Goal: Information Seeking & Learning: Learn about a topic

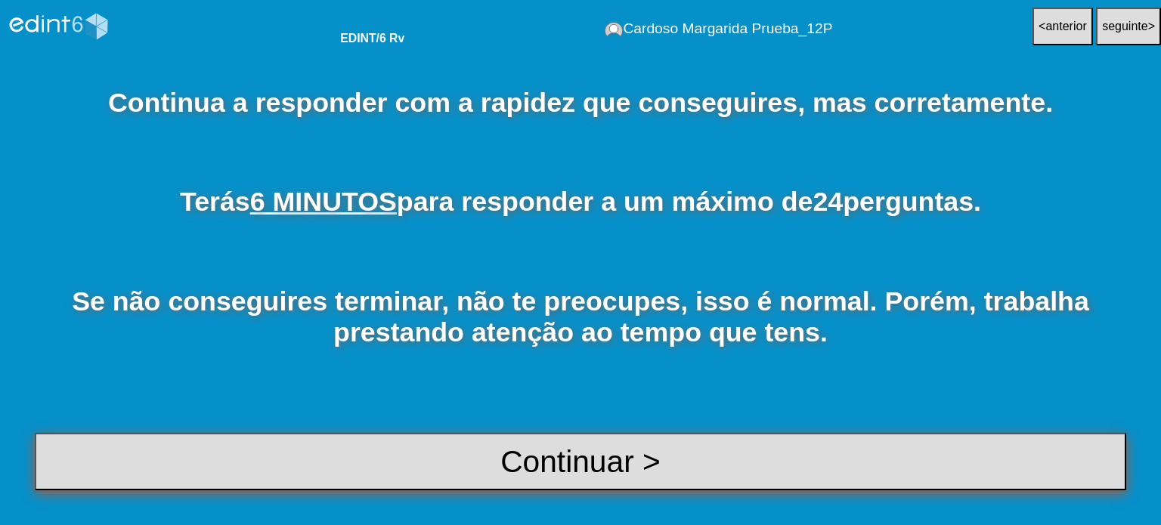
click at [547, 452] on button "Continuar >" at bounding box center [580, 462] width 1091 height 58
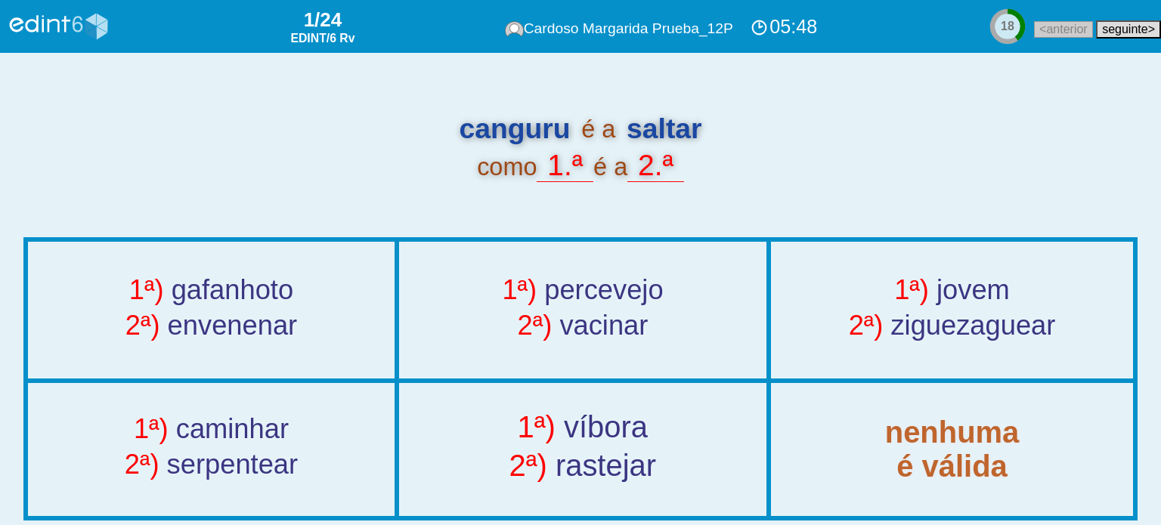
click at [606, 421] on span "víbora" at bounding box center [606, 427] width 84 height 34
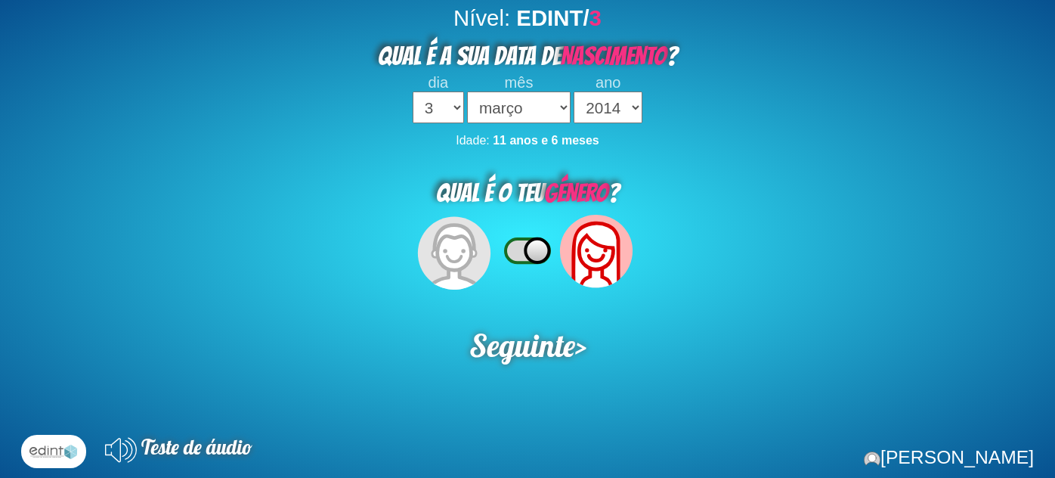
select select "3"
select select "03"
select select "2014"
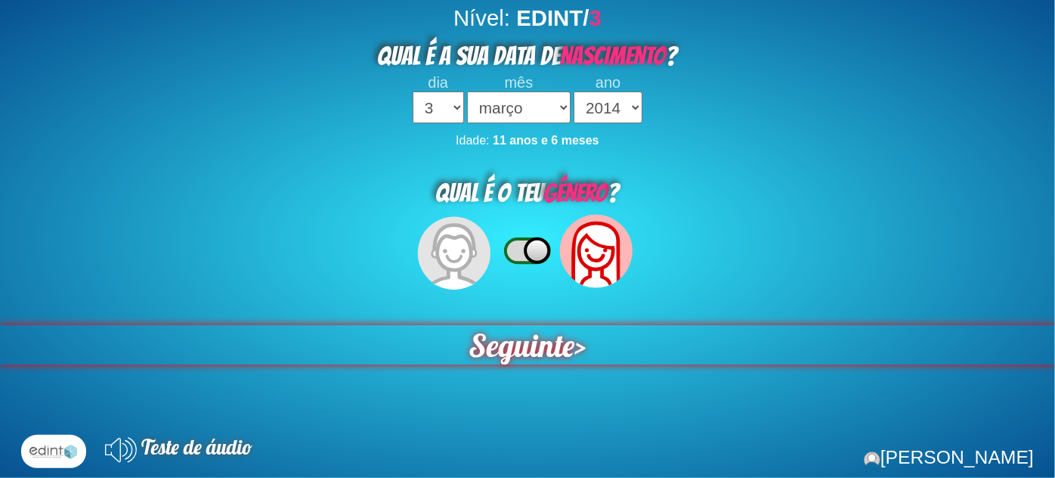
click at [526, 345] on span "Seguinte" at bounding box center [522, 344] width 108 height 40
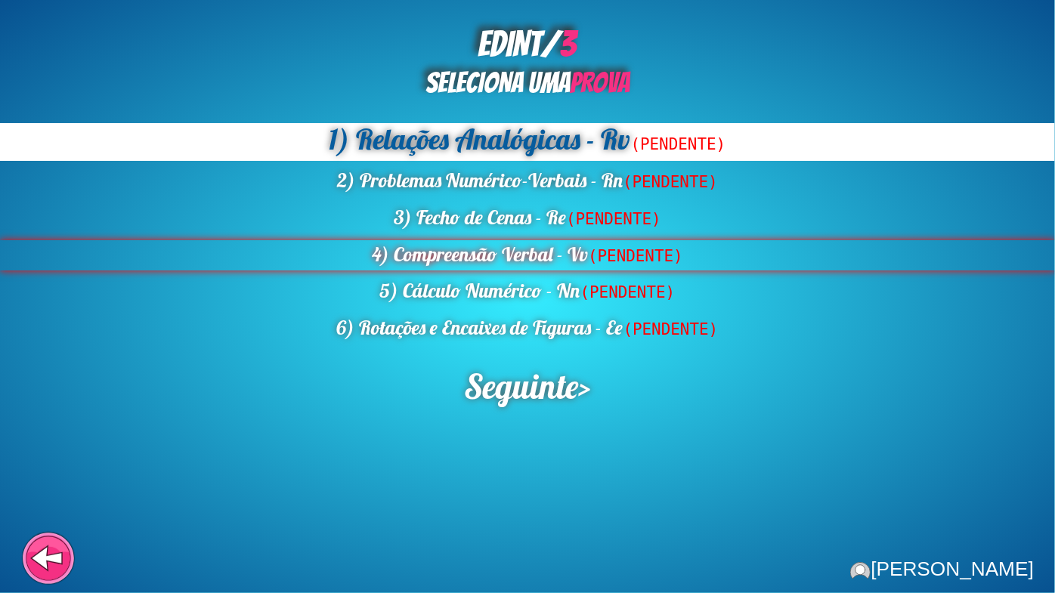
click at [471, 264] on div "4) Compreensão Verbal - Vv (PENDENTE)" at bounding box center [527, 255] width 1055 height 31
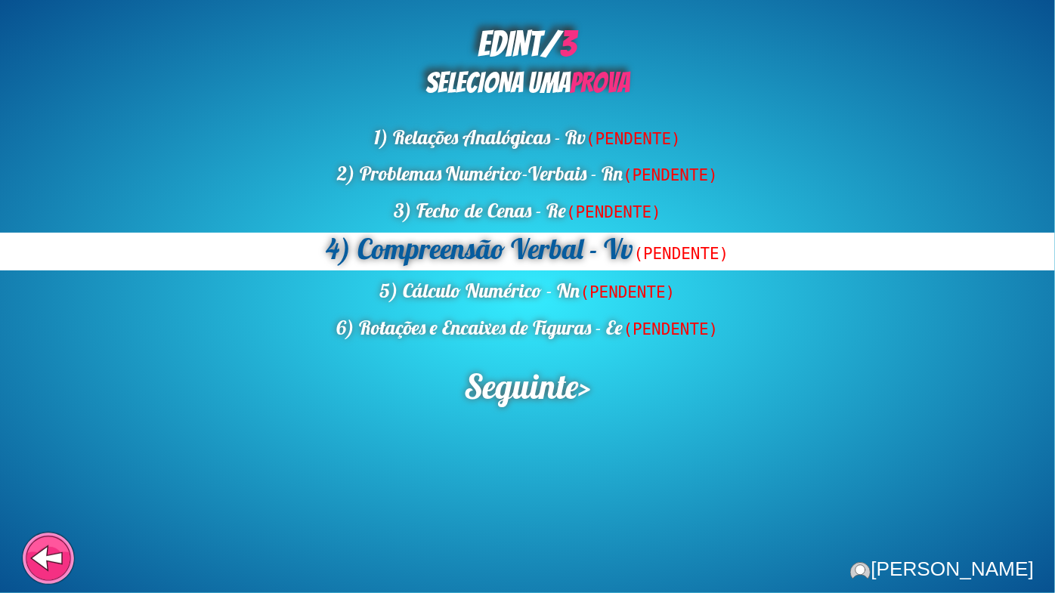
click at [502, 388] on span "Seguinte" at bounding box center [520, 386] width 125 height 47
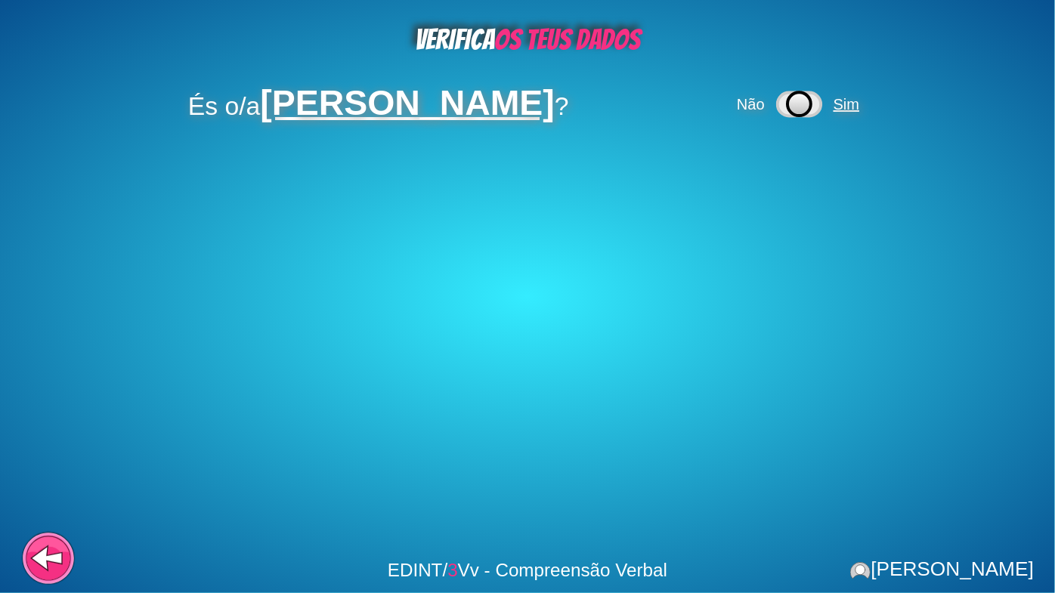
drag, startPoint x: 823, startPoint y: 117, endPoint x: 827, endPoint y: 107, distance: 11.2
click at [824, 113] on div "Não Sim" at bounding box center [800, 104] width 133 height 33
click at [833, 107] on span "Sim" at bounding box center [846, 104] width 26 height 17
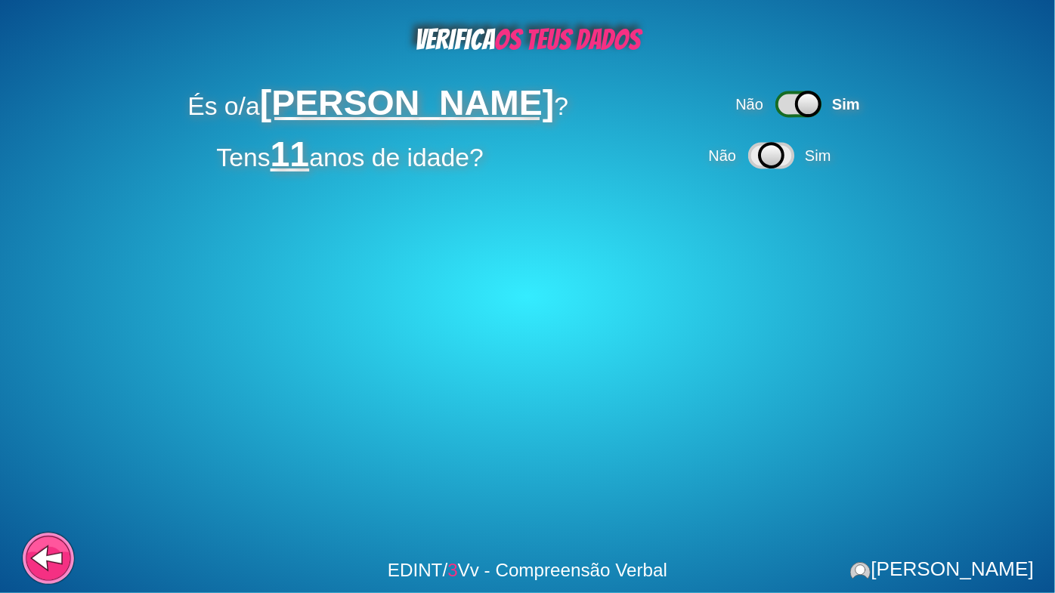
click at [833, 165] on div "Não Sim" at bounding box center [772, 155] width 133 height 33
click at [812, 160] on span "Sim" at bounding box center [818, 155] width 26 height 17
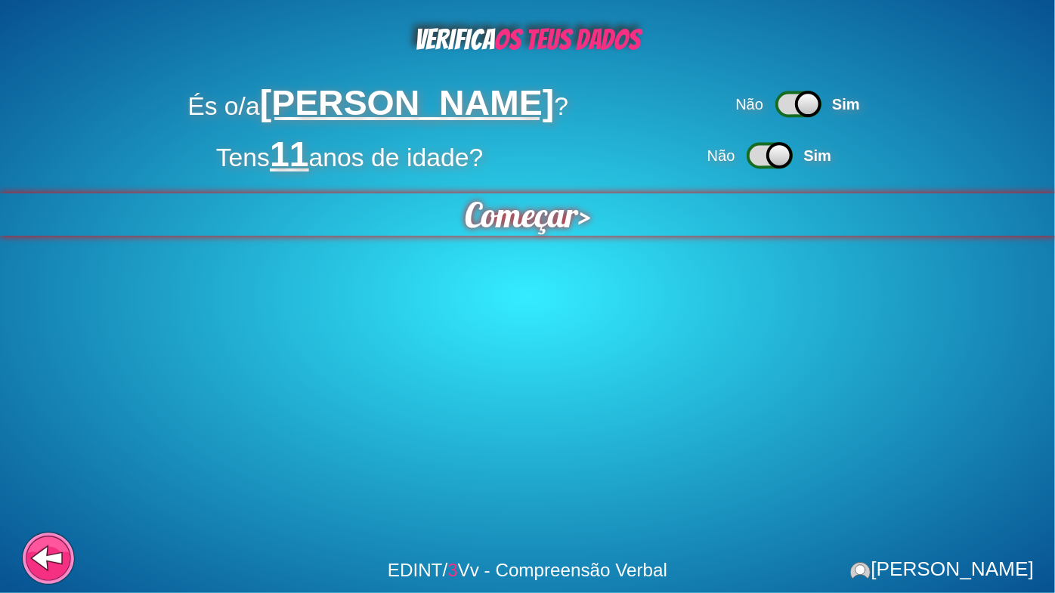
click at [477, 221] on span "Começar" at bounding box center [521, 214] width 115 height 43
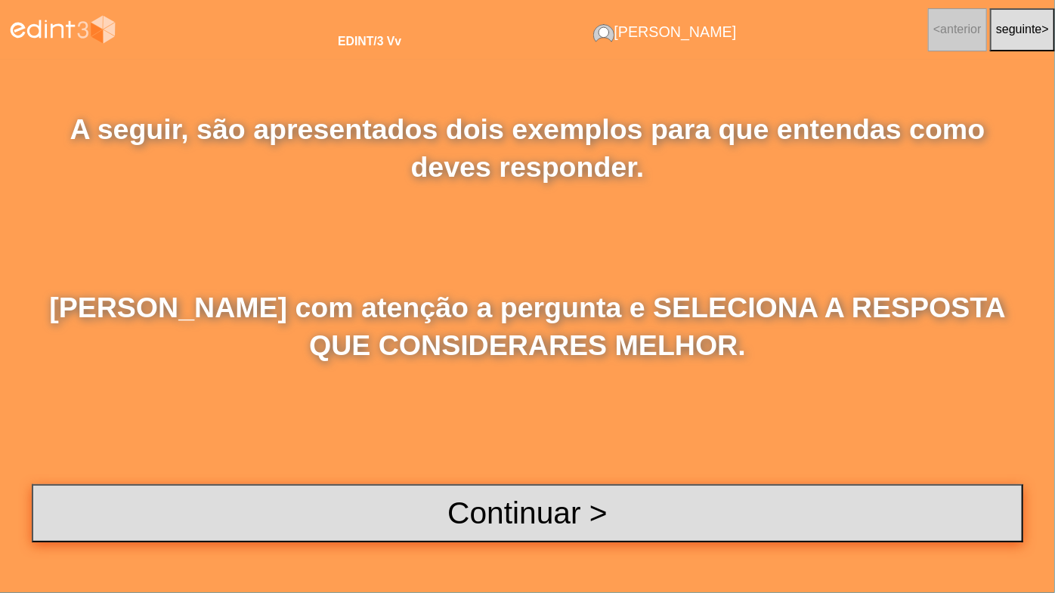
click at [520, 477] on button "Continuar >" at bounding box center [527, 512] width 991 height 57
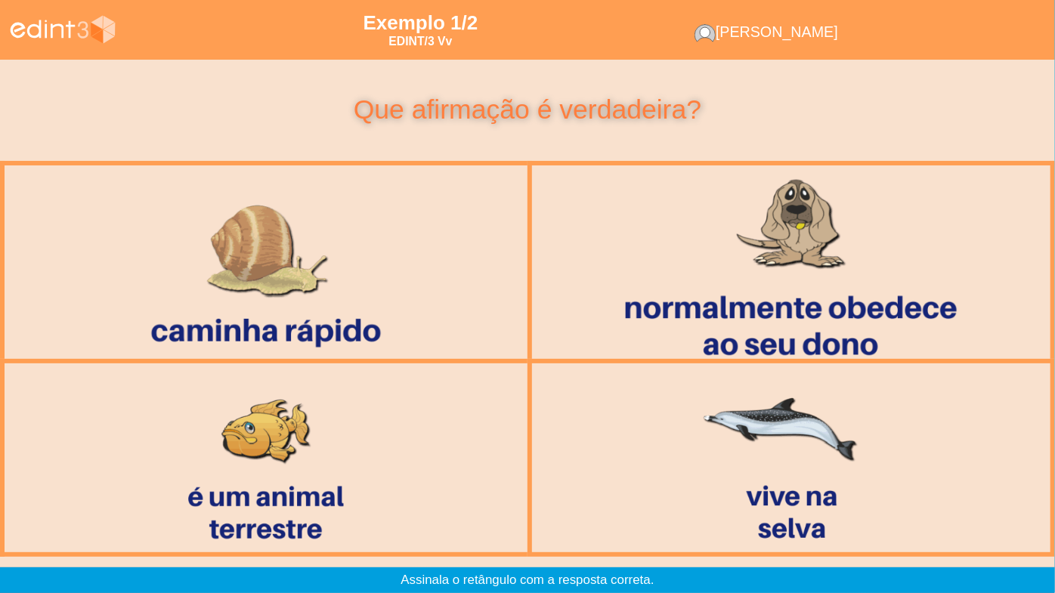
click at [701, 332] on div at bounding box center [790, 263] width 515 height 214
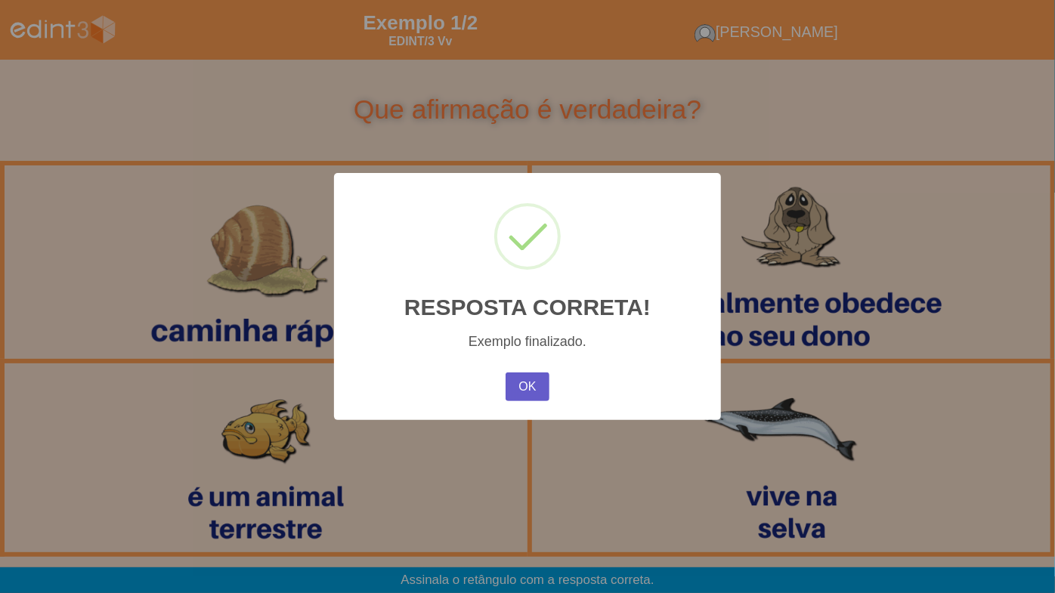
click at [535, 392] on button "OK" at bounding box center [527, 387] width 44 height 29
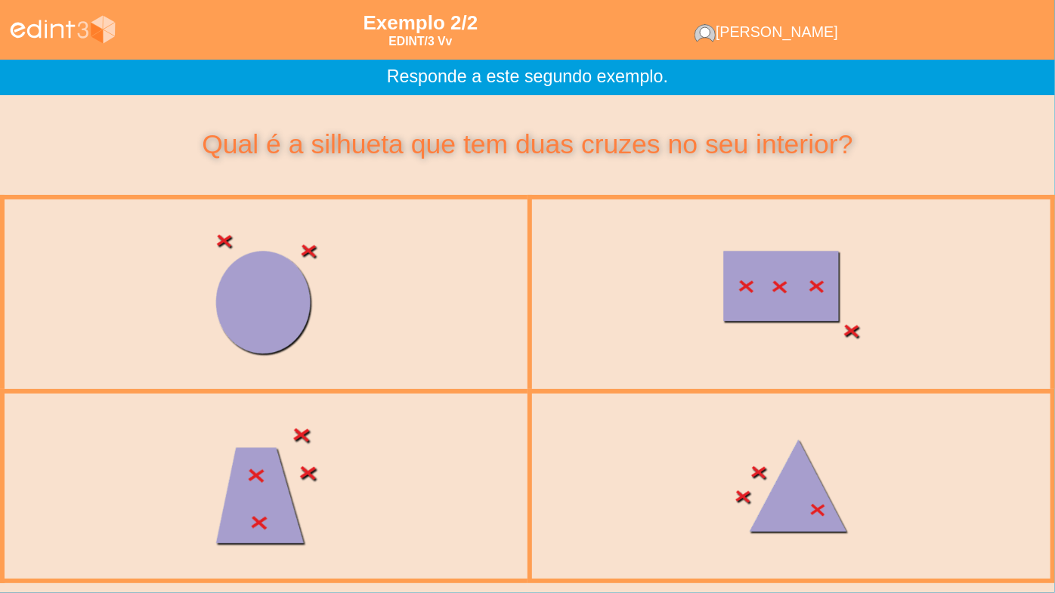
click at [367, 446] on div at bounding box center [266, 486] width 484 height 204
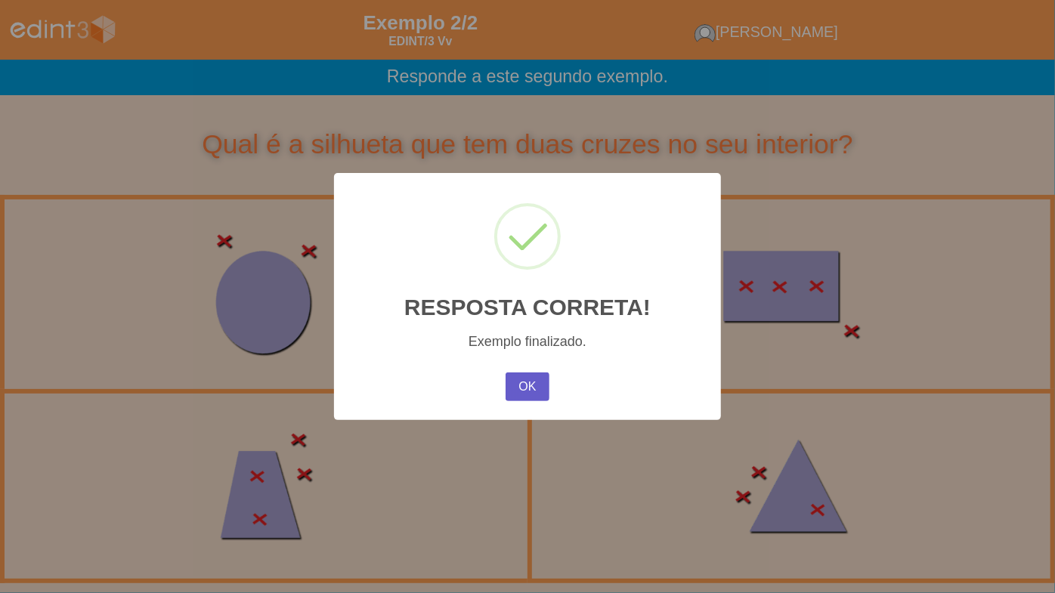
click at [517, 386] on button "OK" at bounding box center [527, 387] width 44 height 29
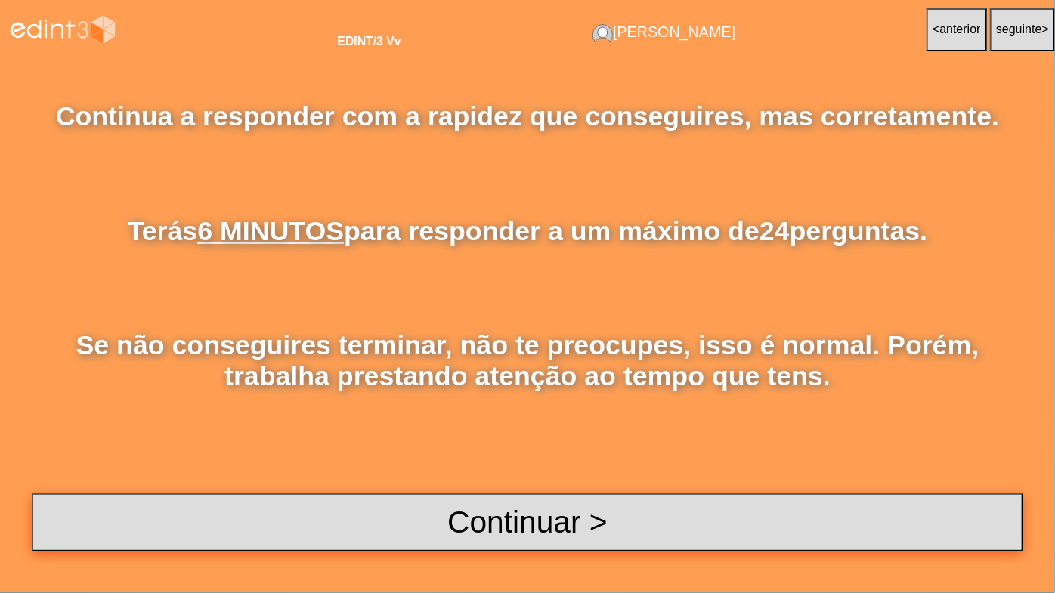
click at [506, 477] on button "Continuar >" at bounding box center [527, 521] width 991 height 57
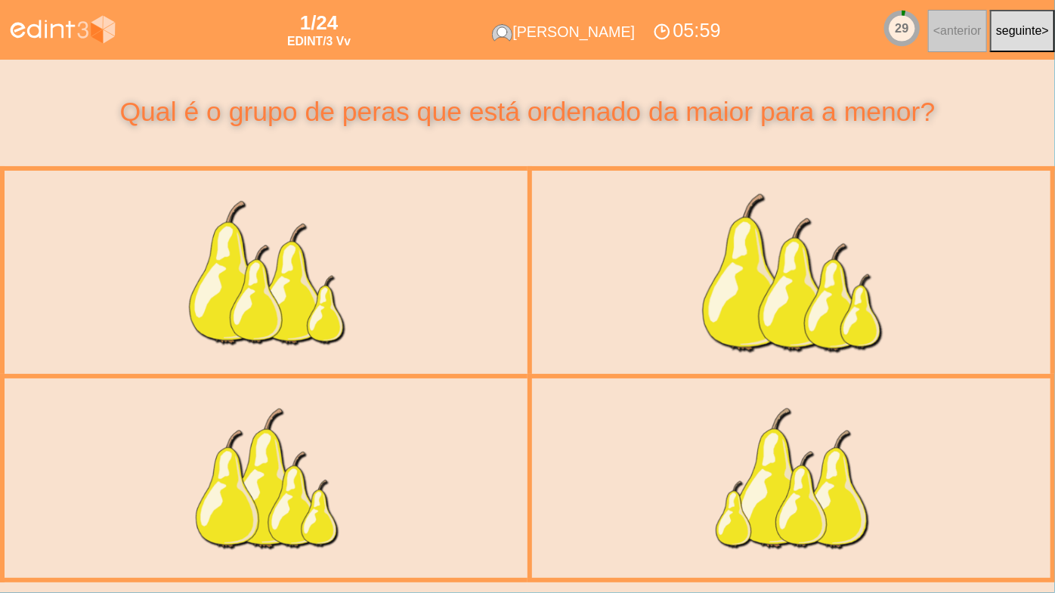
click at [629, 320] on div at bounding box center [791, 272] width 531 height 224
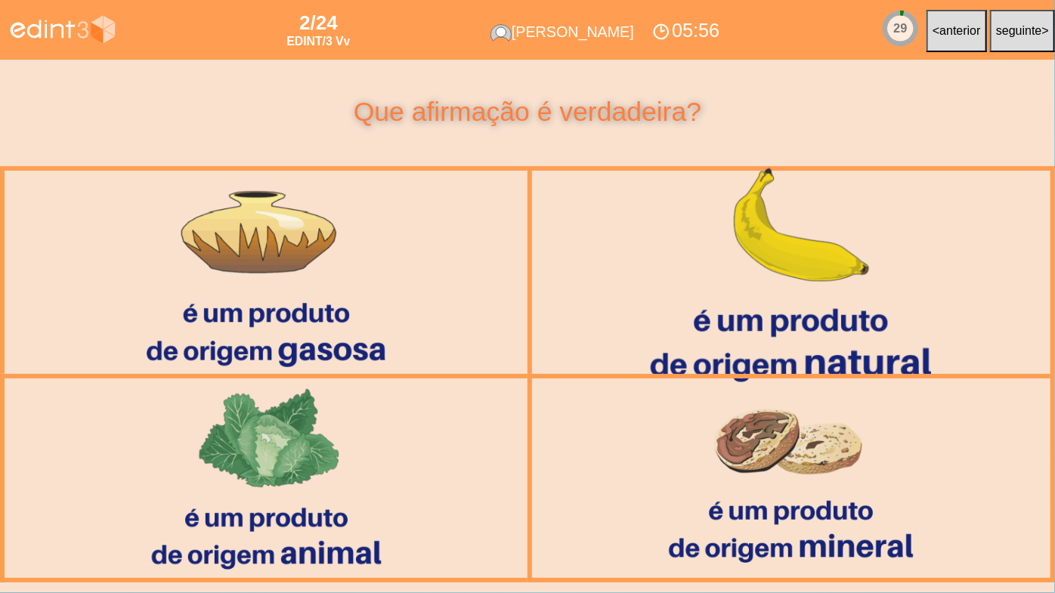
click at [681, 303] on div at bounding box center [791, 272] width 570 height 237
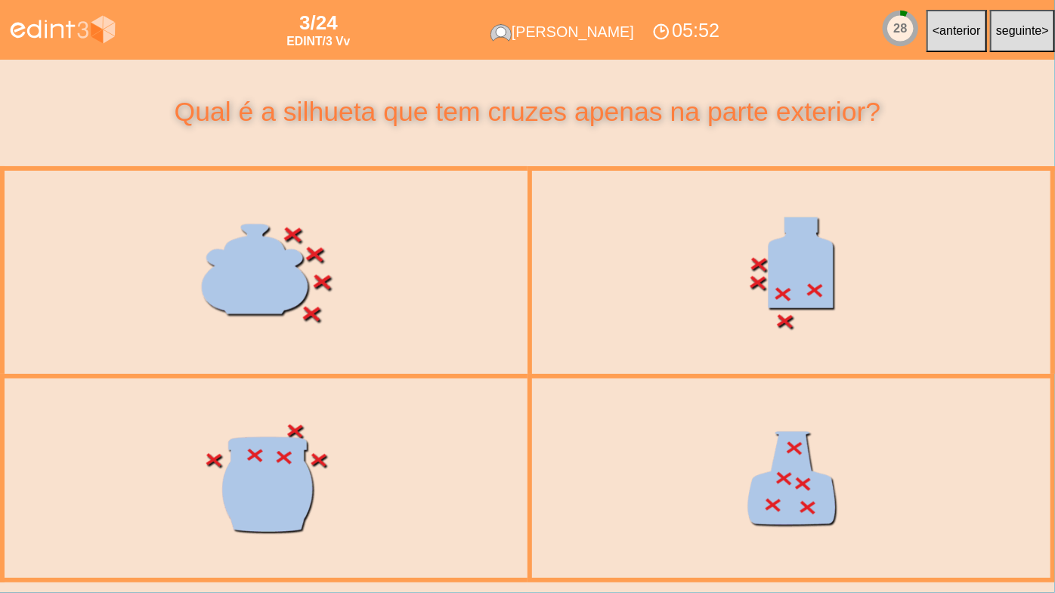
click at [439, 347] on div at bounding box center [266, 272] width 531 height 224
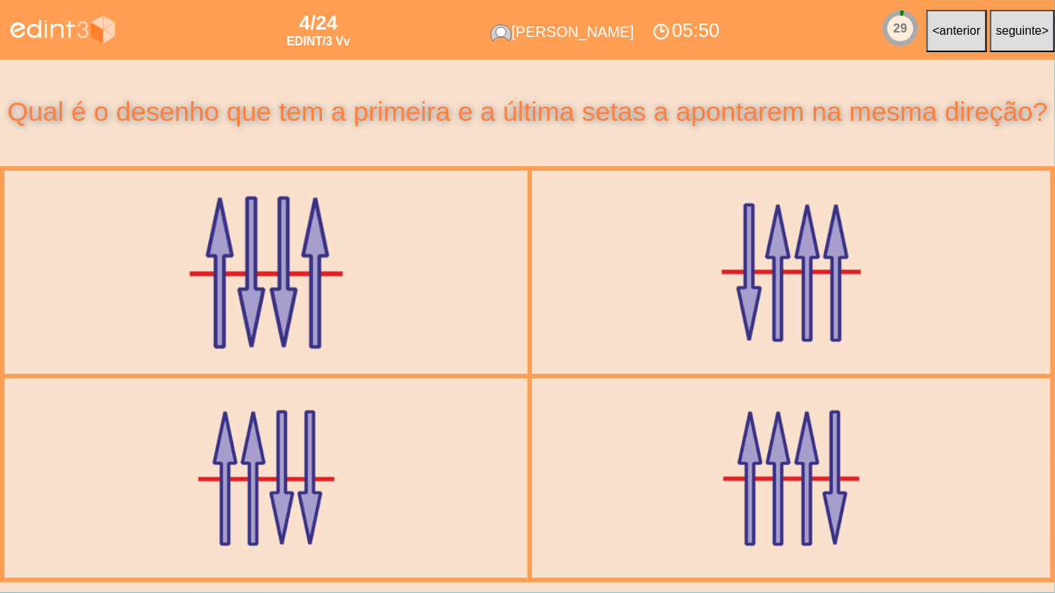
click at [443, 334] on div at bounding box center [266, 272] width 531 height 224
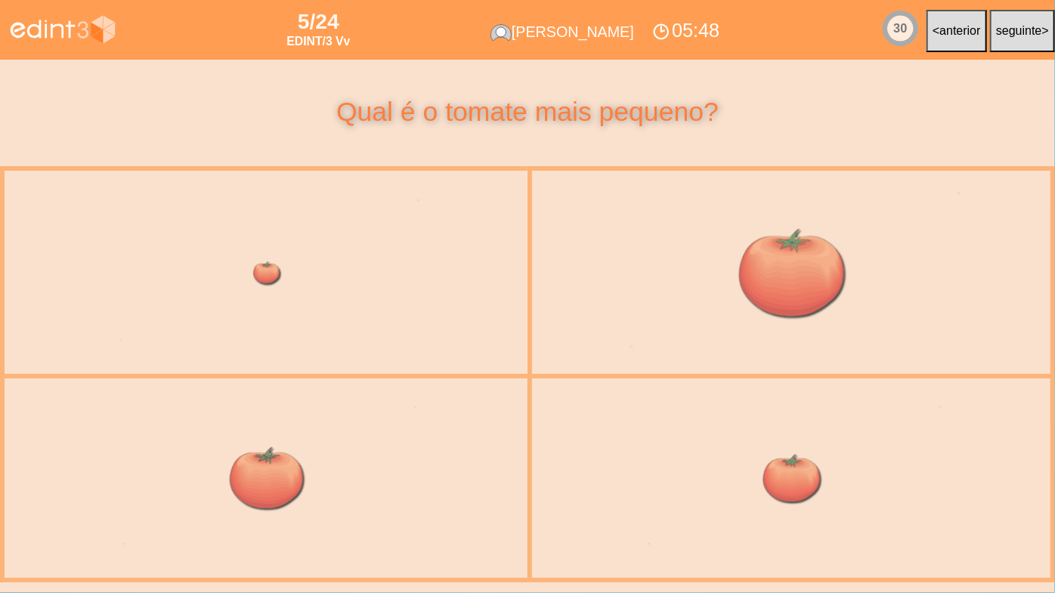
click at [728, 329] on div at bounding box center [791, 272] width 531 height 224
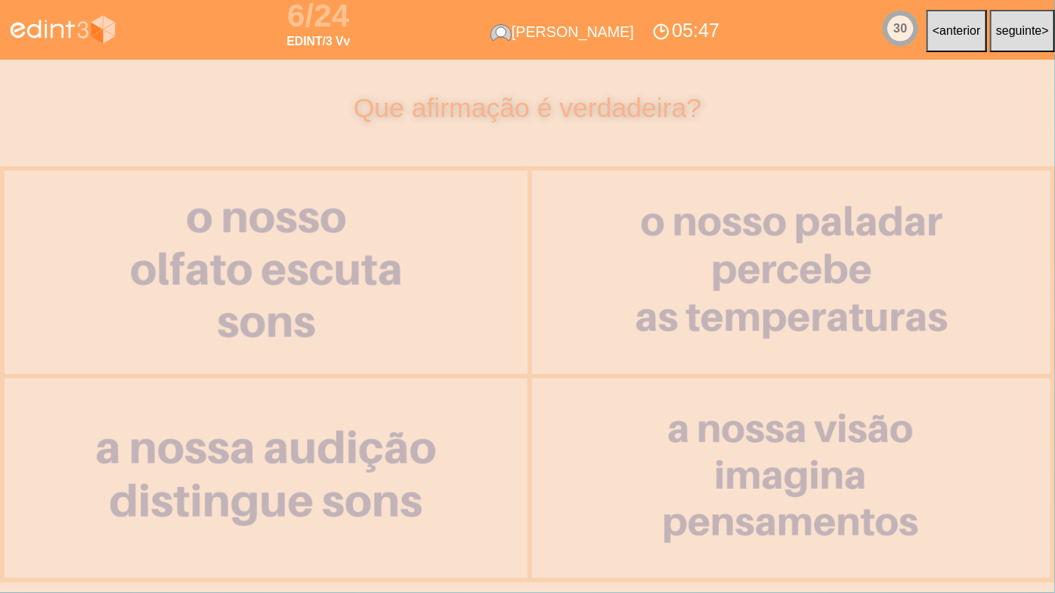
click at [366, 328] on div at bounding box center [266, 272] width 530 height 224
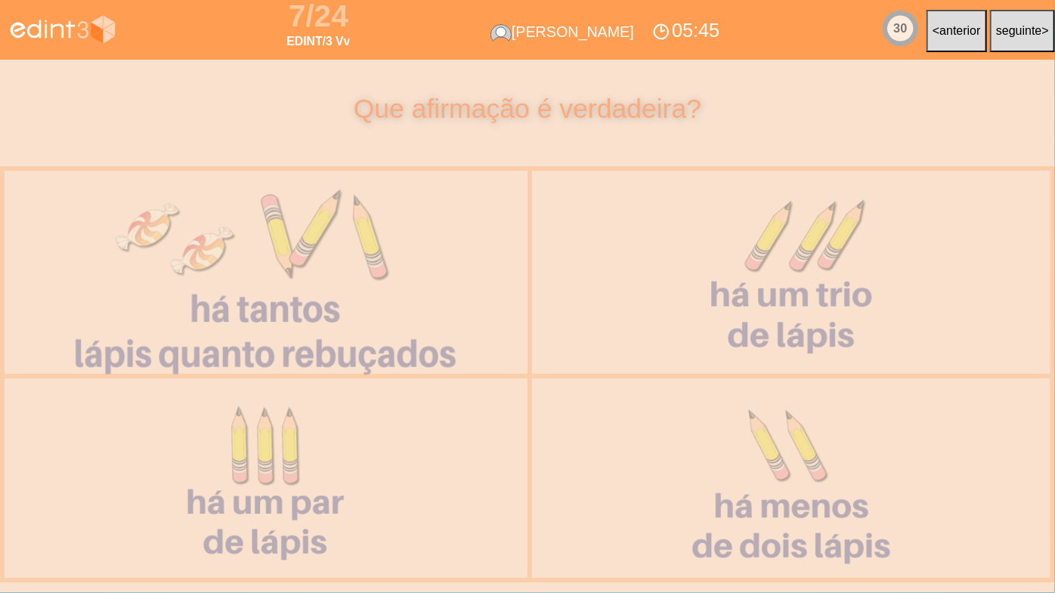
click at [366, 328] on div at bounding box center [266, 272] width 532 height 225
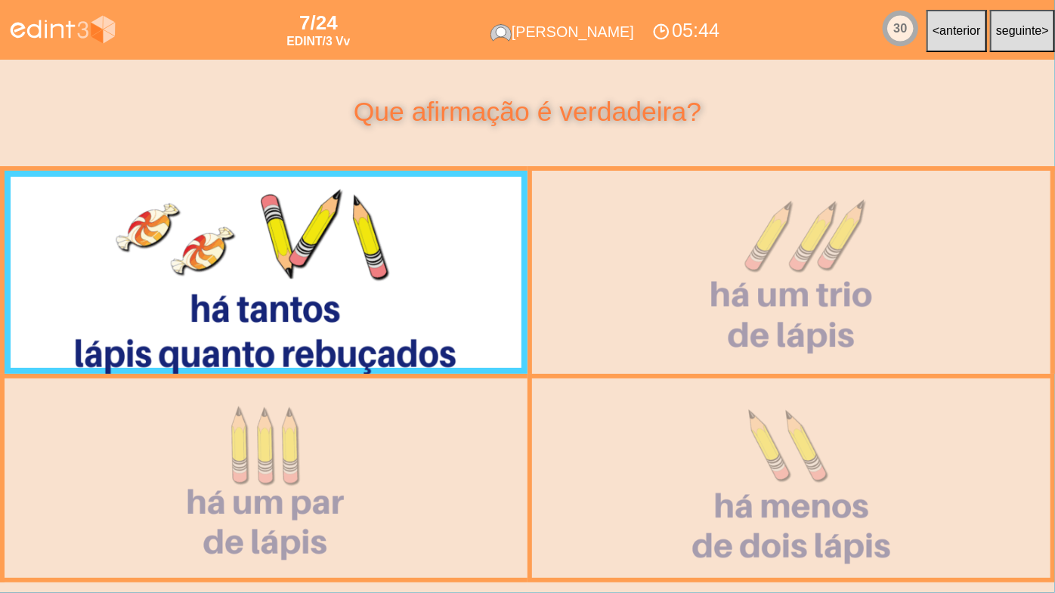
click at [366, 328] on div at bounding box center [266, 272] width 532 height 225
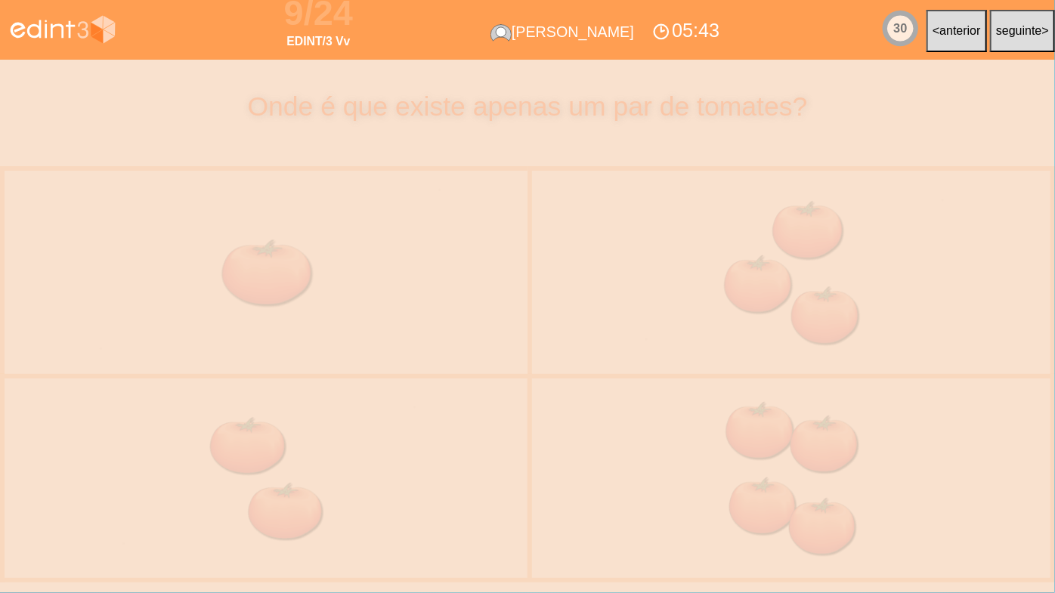
click at [366, 328] on div at bounding box center [265, 272] width 549 height 232
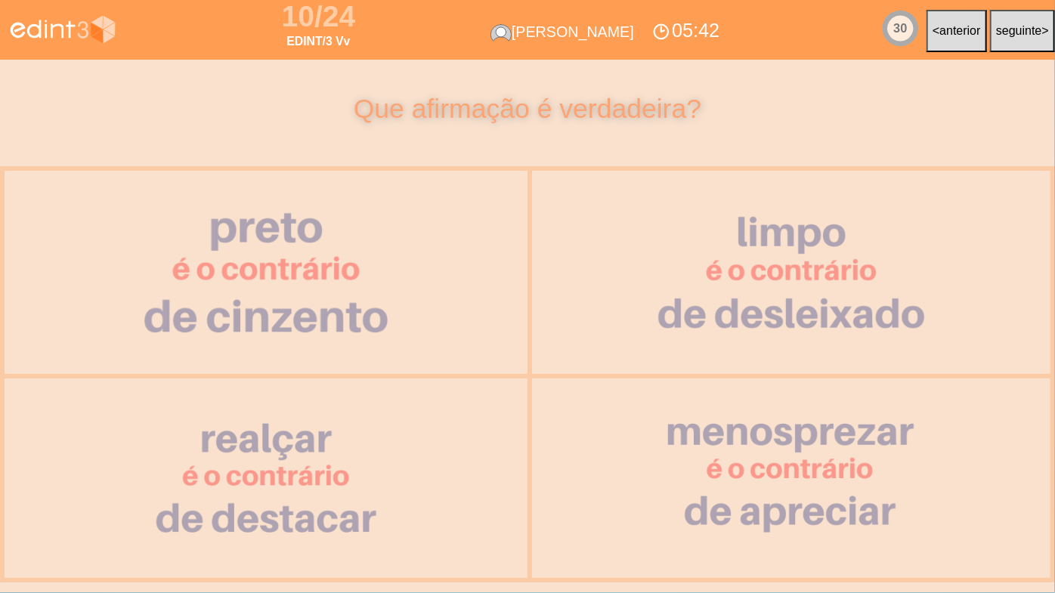
click at [366, 328] on div at bounding box center [266, 272] width 530 height 224
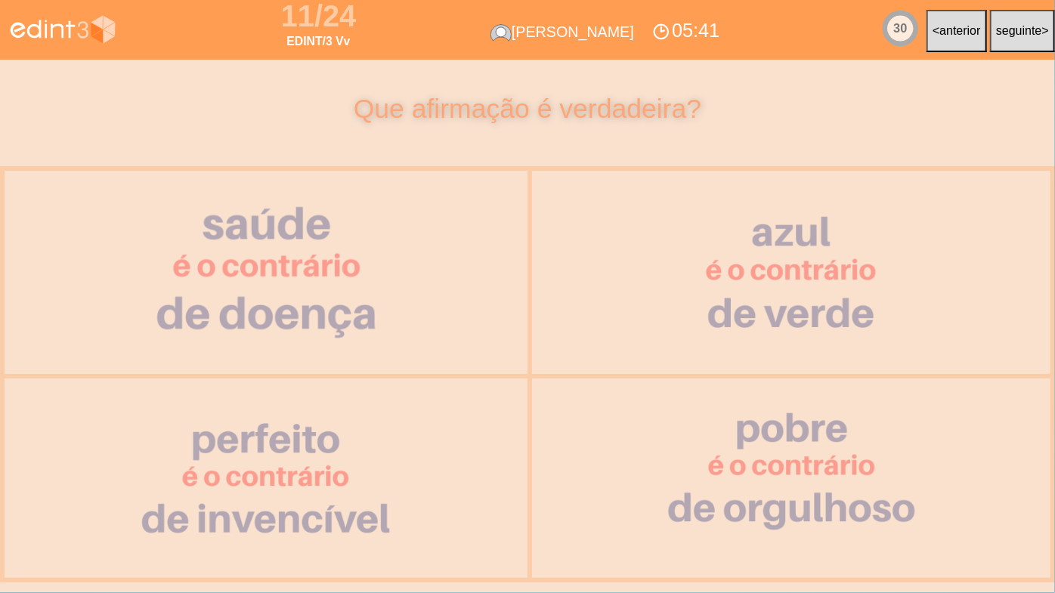
click at [366, 328] on div at bounding box center [266, 272] width 530 height 224
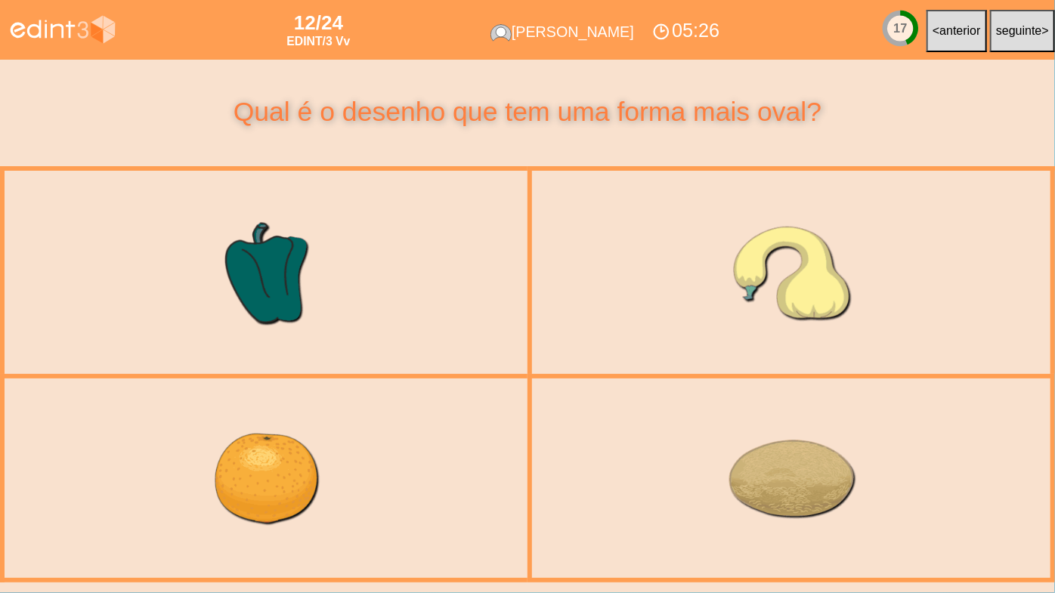
drag, startPoint x: 666, startPoint y: 181, endPoint x: 669, endPoint y: 193, distance: 13.2
click at [668, 185] on div at bounding box center [791, 272] width 531 height 224
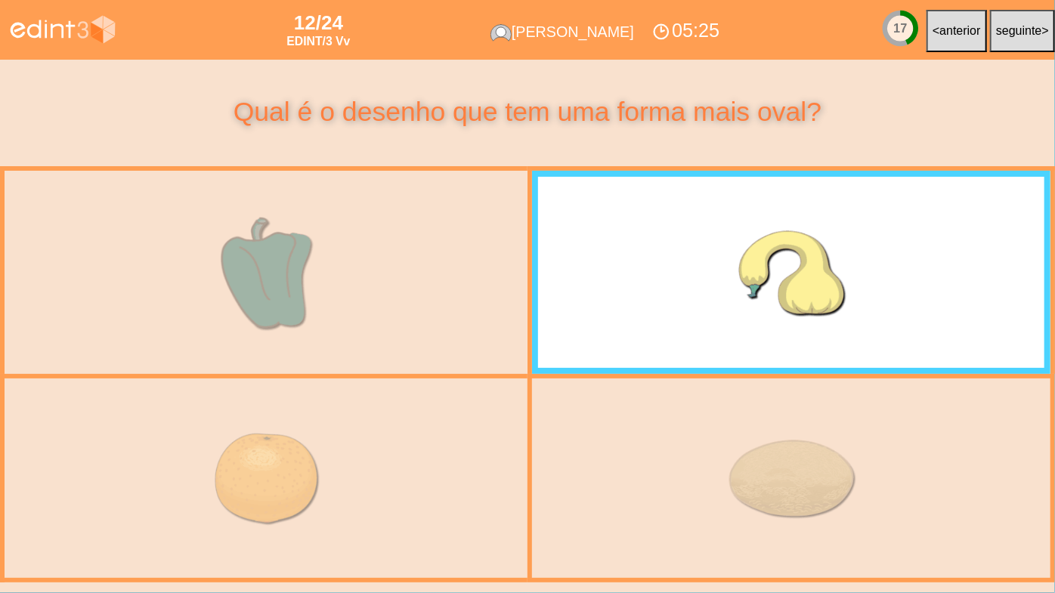
click at [329, 304] on div at bounding box center [266, 272] width 531 height 224
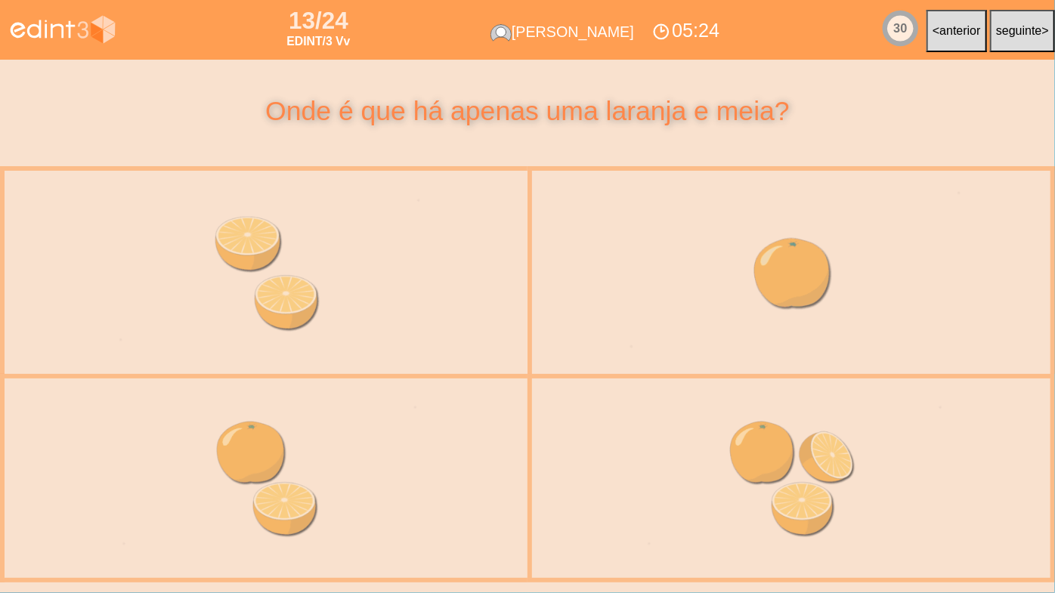
click at [651, 306] on div at bounding box center [791, 272] width 531 height 224
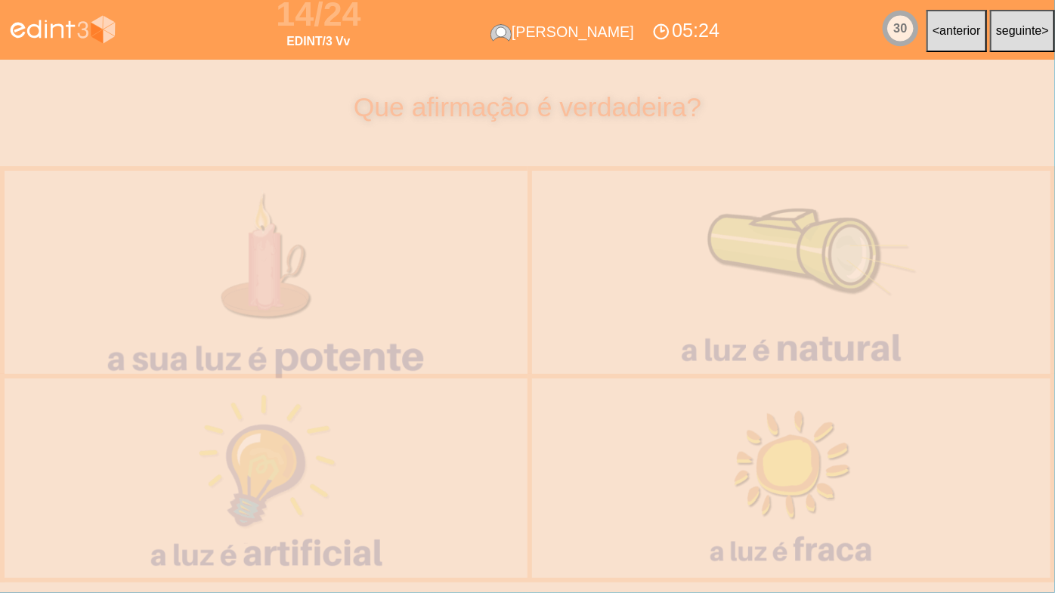
click at [411, 308] on div at bounding box center [266, 272] width 562 height 224
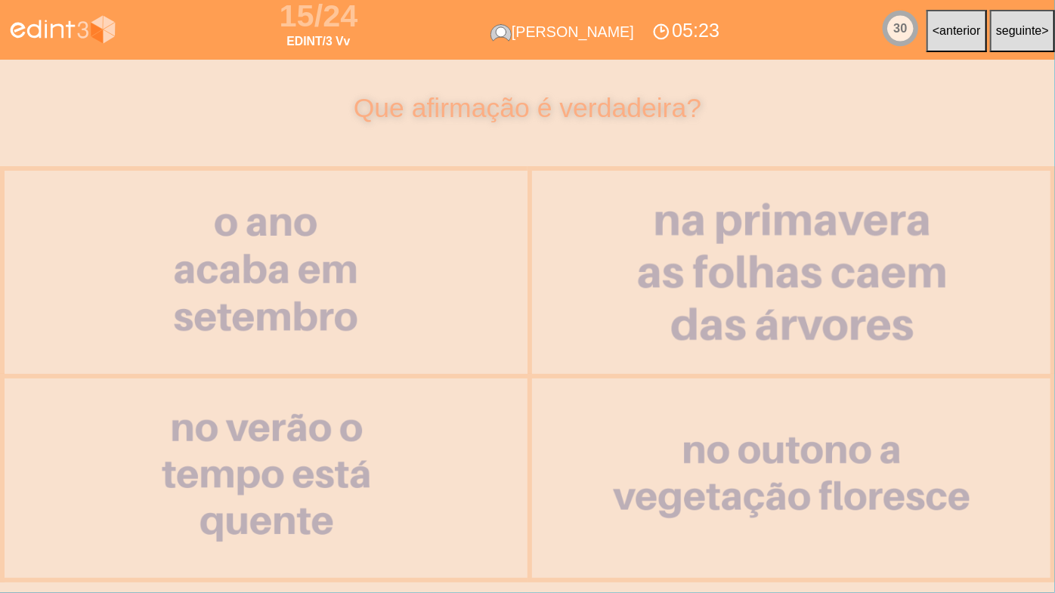
click at [717, 296] on div at bounding box center [791, 272] width 531 height 224
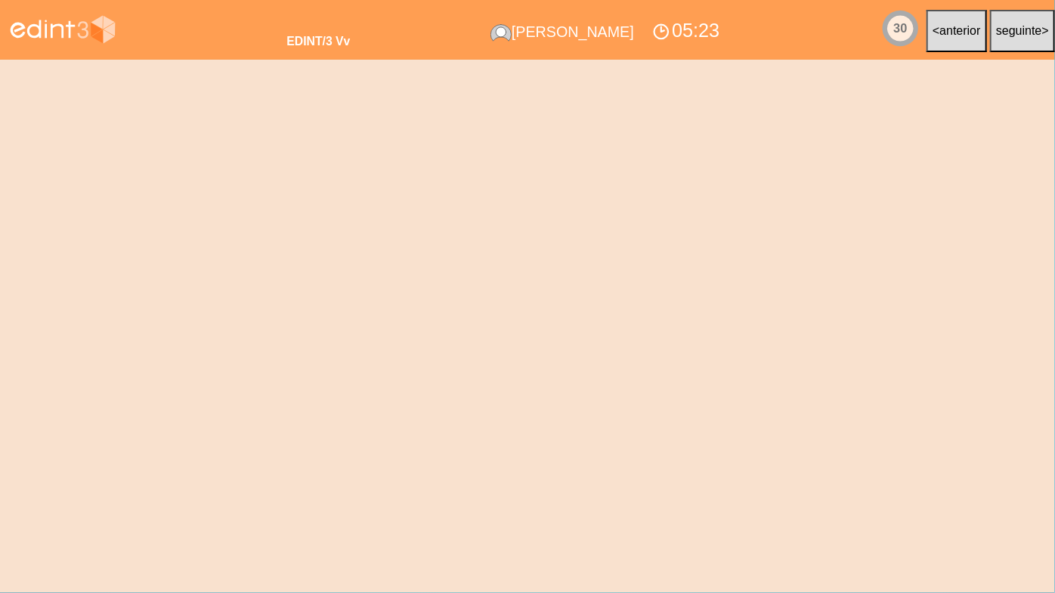
click at [431, 297] on div at bounding box center [266, 272] width 530 height 224
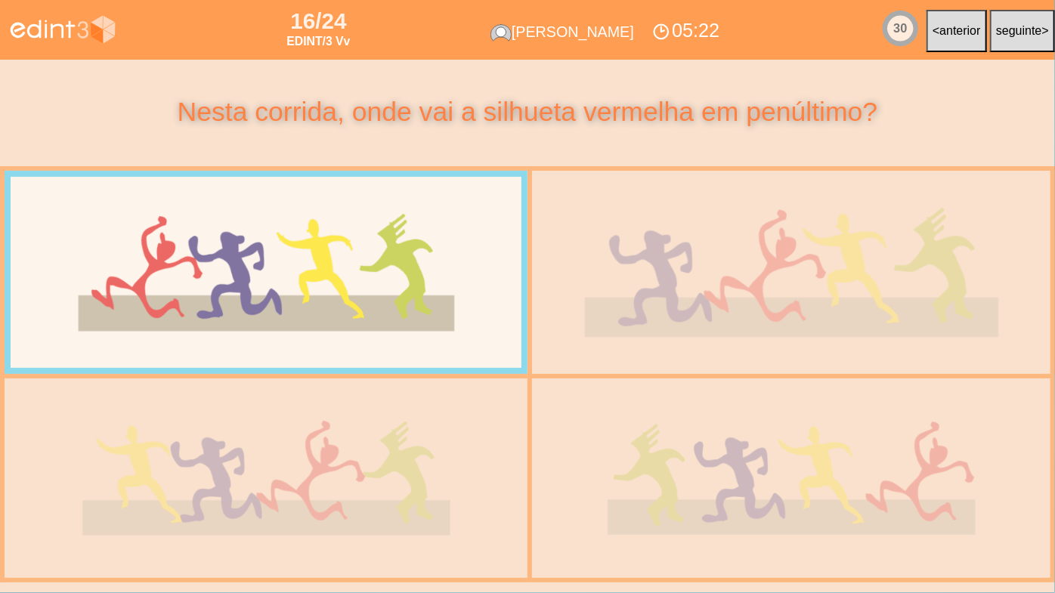
click at [671, 295] on div at bounding box center [791, 272] width 531 height 224
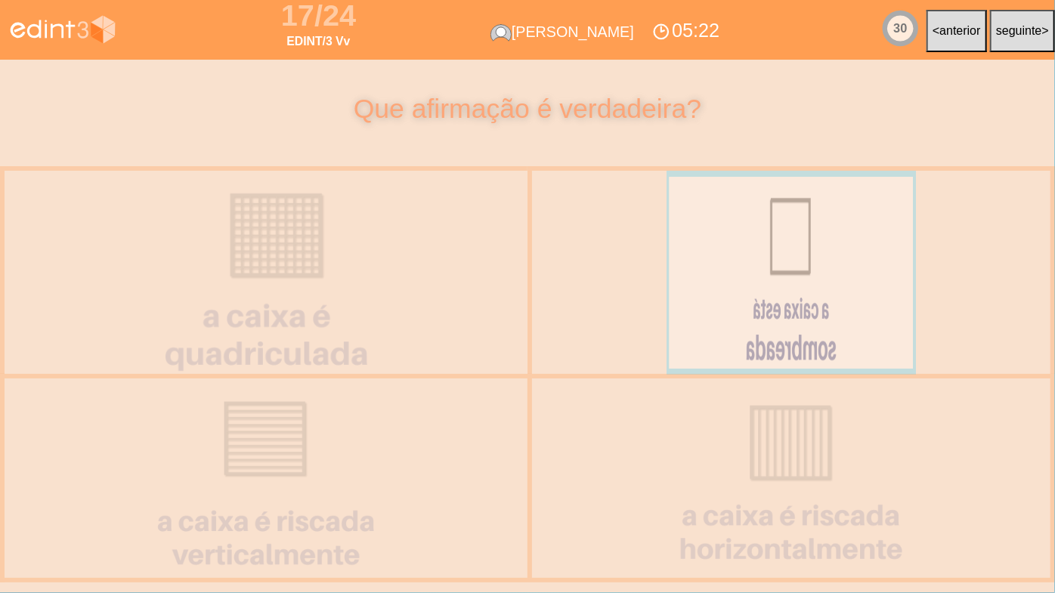
click at [456, 280] on div at bounding box center [265, 272] width 535 height 224
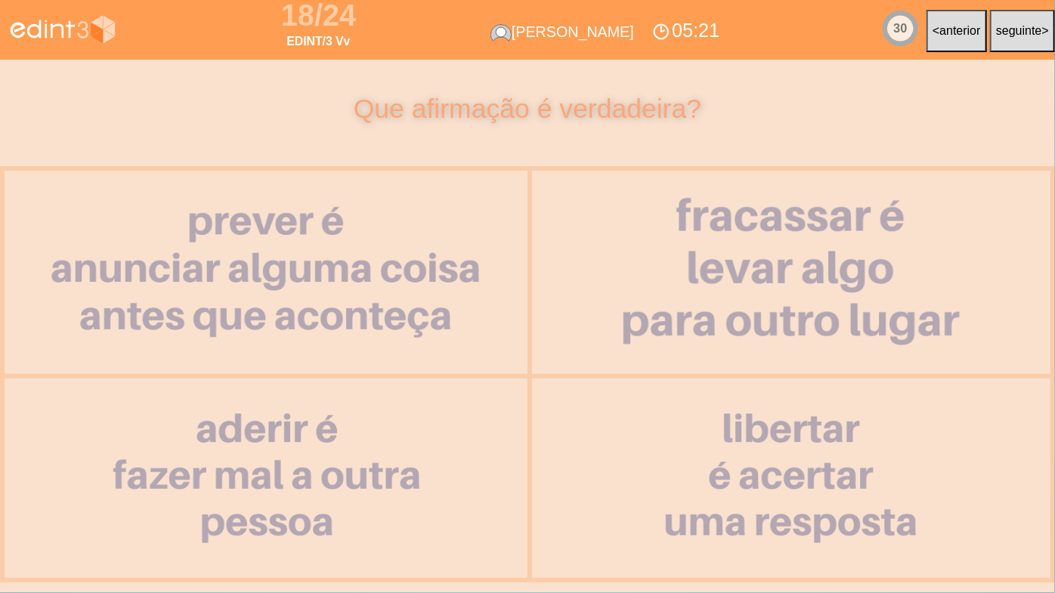
click at [681, 276] on div at bounding box center [791, 272] width 531 height 224
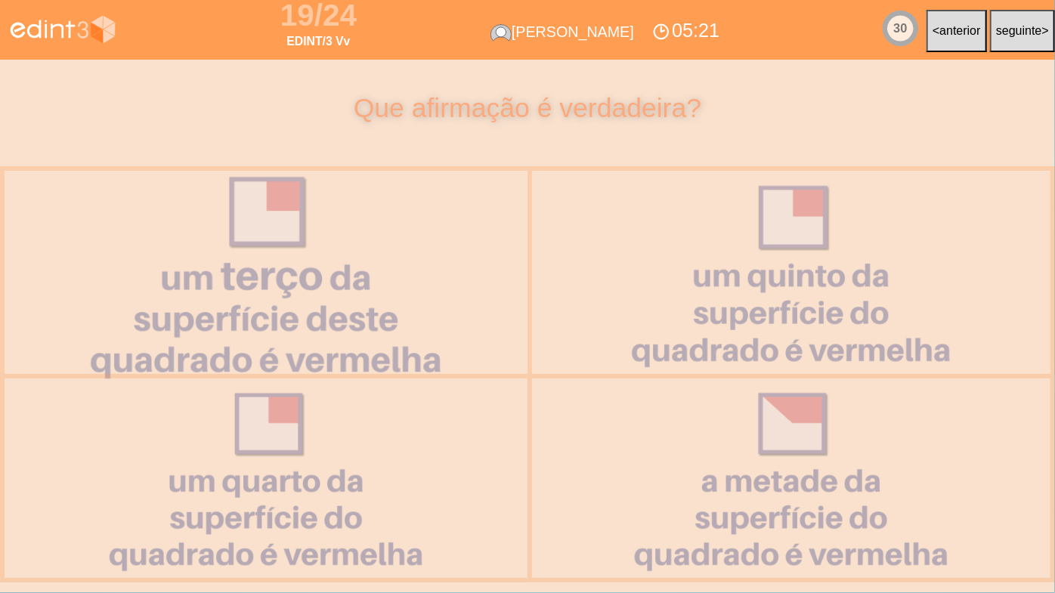
click at [499, 270] on div at bounding box center [266, 272] width 530 height 224
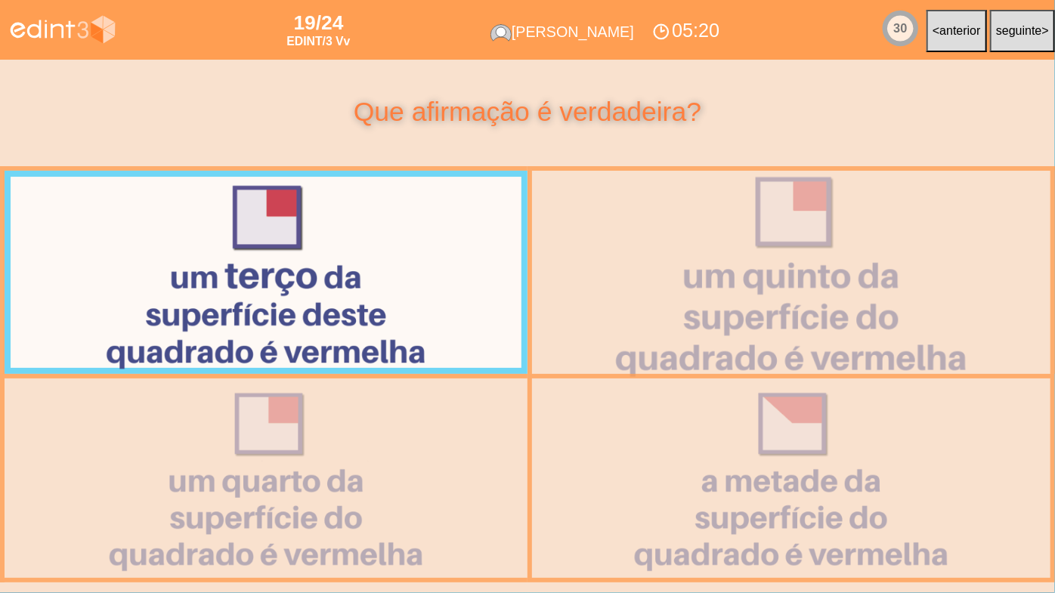
click at [674, 268] on div at bounding box center [791, 272] width 530 height 224
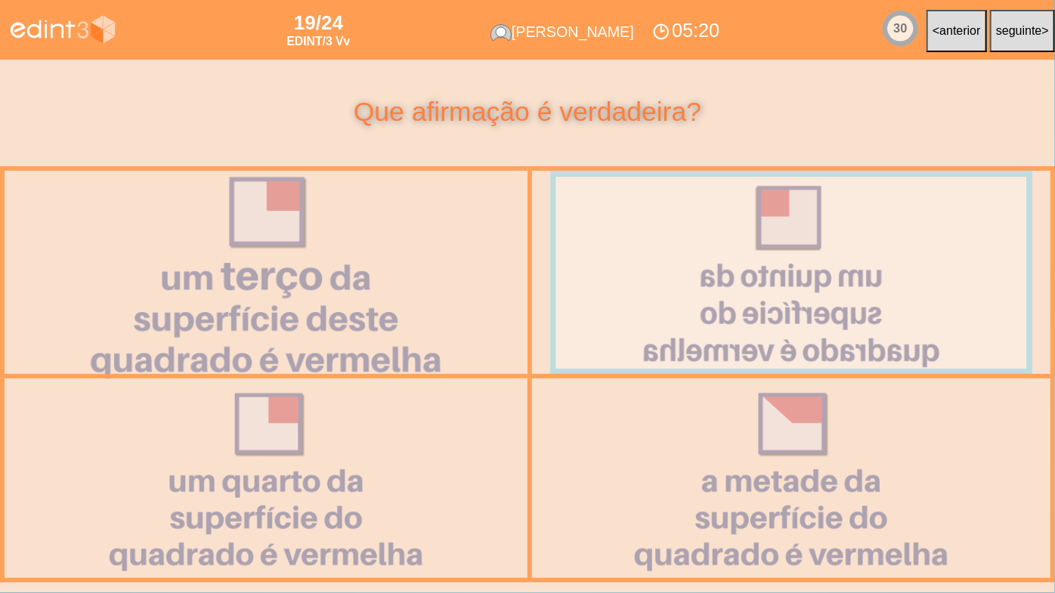
click at [433, 273] on div at bounding box center [266, 272] width 530 height 224
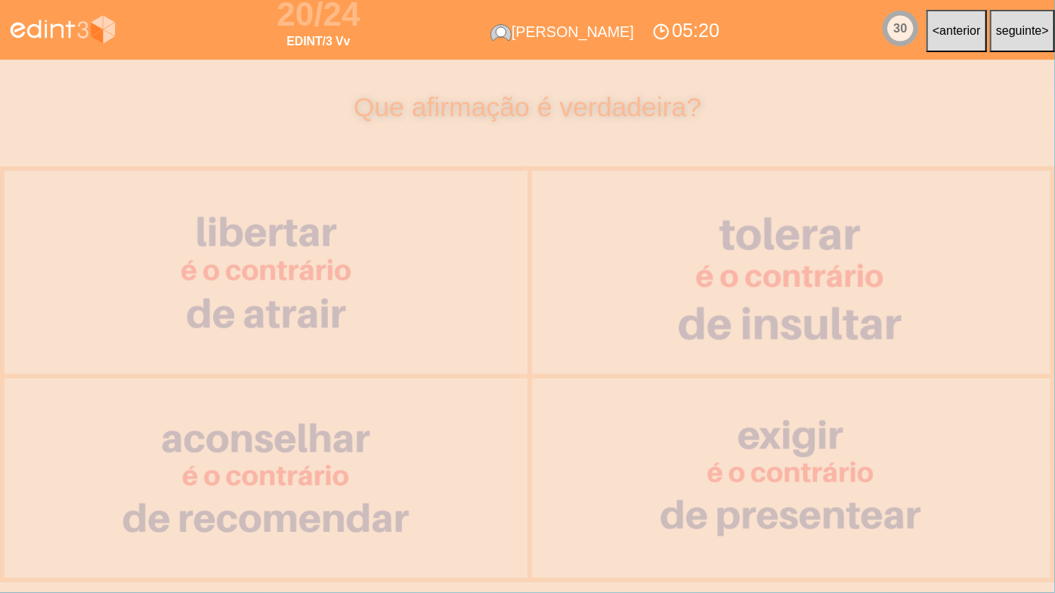
click at [617, 274] on div at bounding box center [791, 272] width 531 height 224
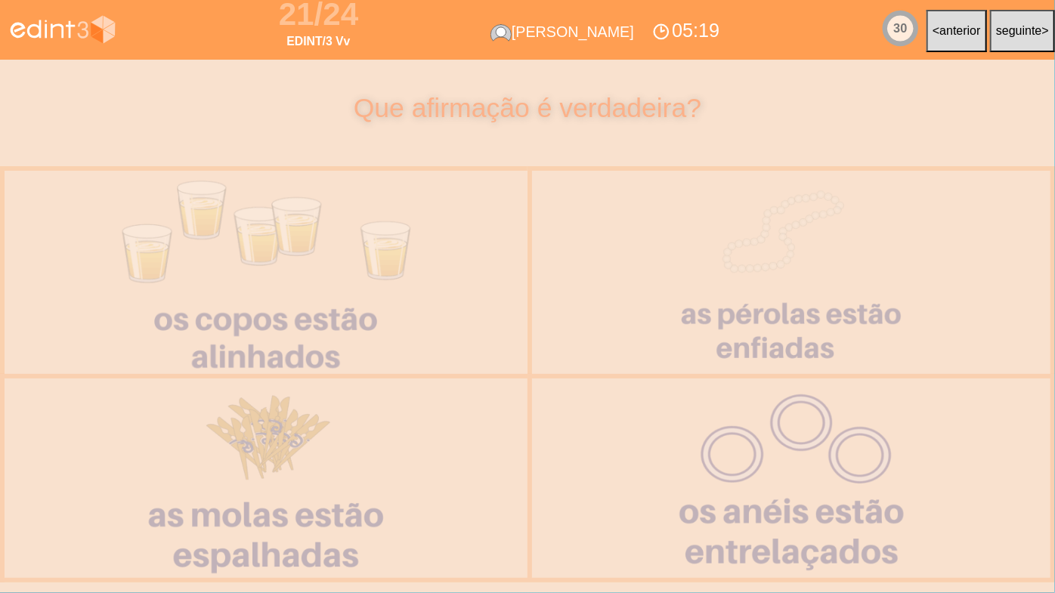
click at [419, 280] on div at bounding box center [265, 272] width 535 height 225
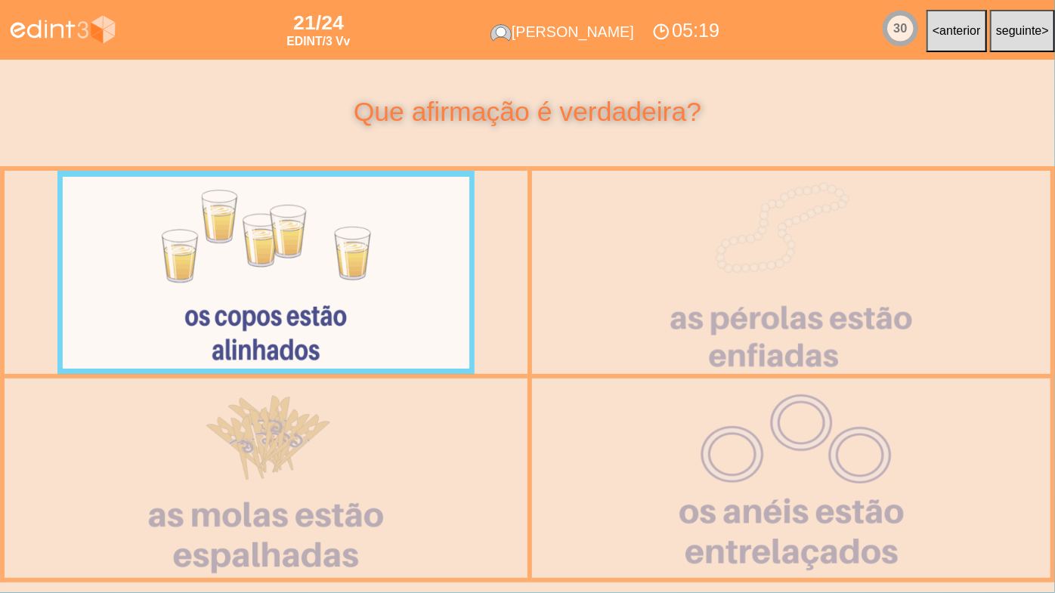
click at [594, 280] on div at bounding box center [790, 272] width 533 height 224
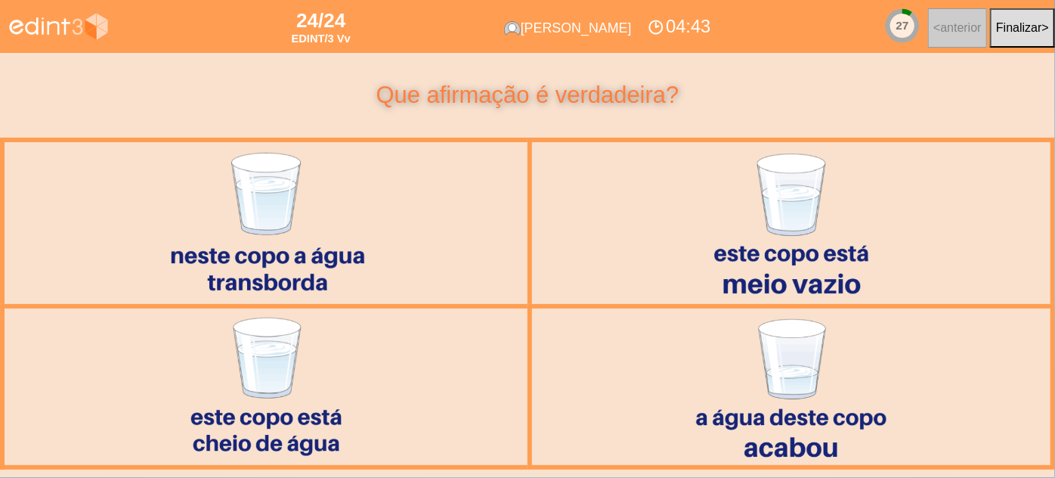
click at [301, 84] on div "Que afirmação é verdadeira?" at bounding box center [527, 95] width 1055 height 23
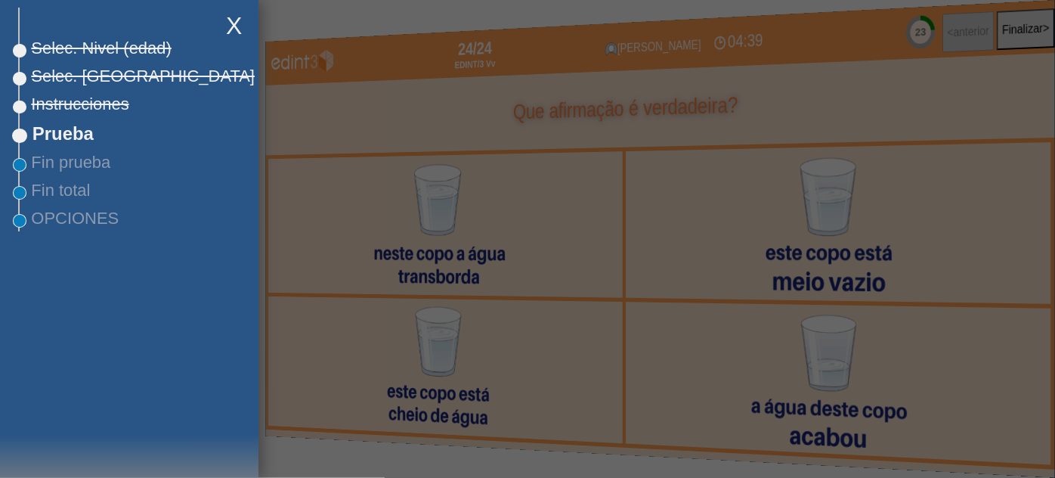
click at [348, 219] on div at bounding box center [527, 239] width 1055 height 478
click at [224, 109] on div "Instrucciones" at bounding box center [135, 104] width 231 height 26
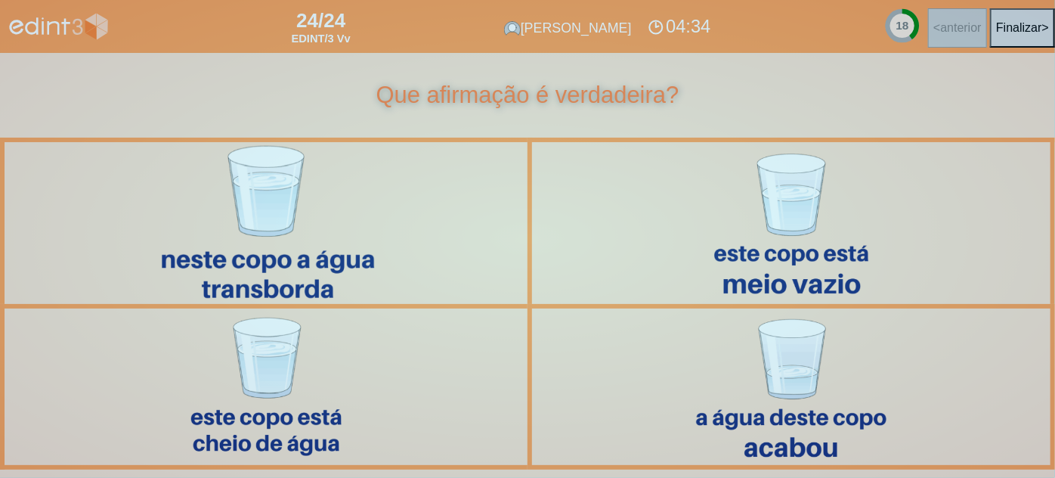
click at [413, 161] on div at bounding box center [266, 222] width 421 height 177
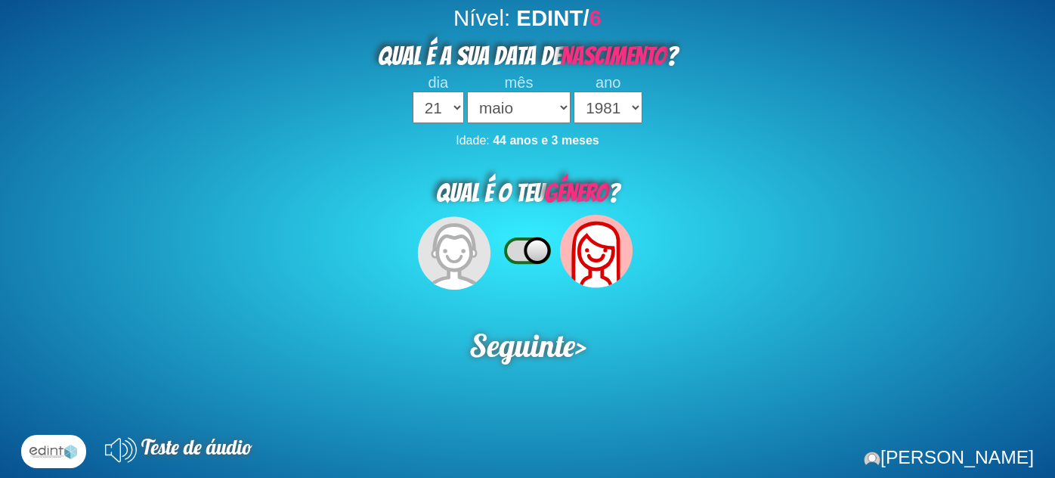
select select "21"
select select "05"
select select "1981"
select select "21"
select select "05"
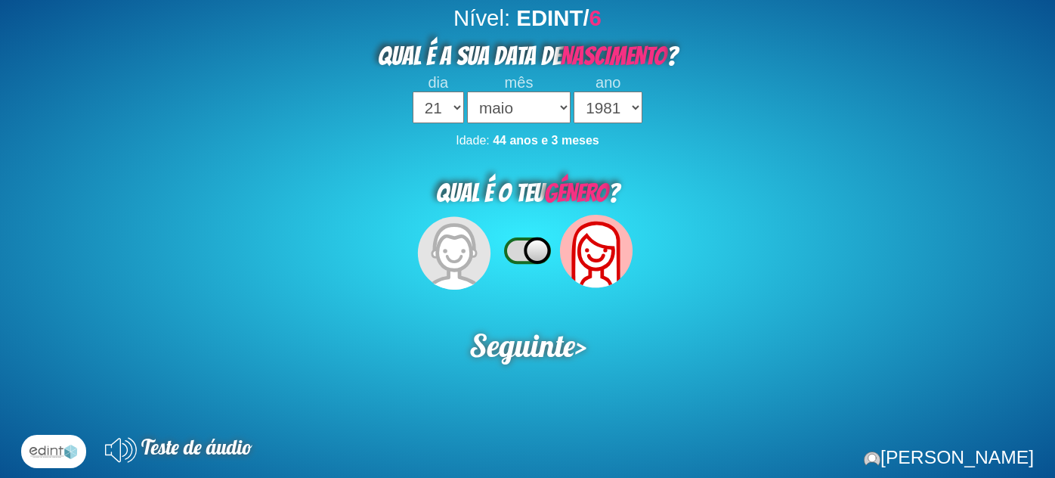
select select "1981"
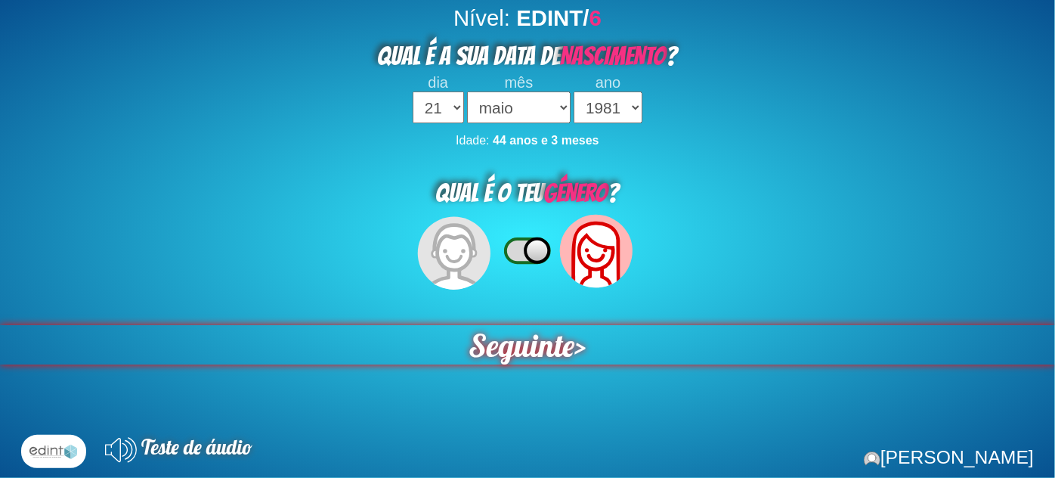
click at [590, 360] on div "Seguinte >" at bounding box center [527, 344] width 1059 height 39
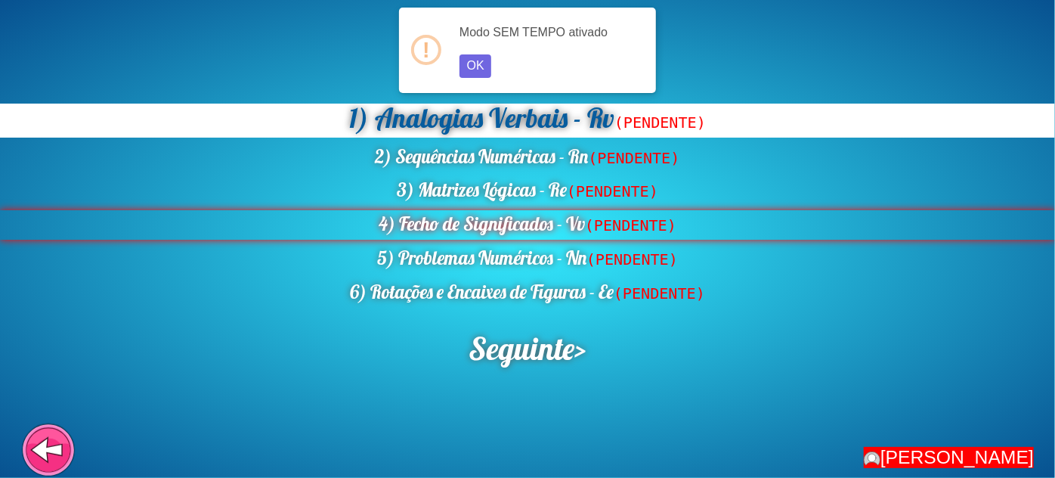
click at [458, 213] on div "4) Fecho de Significados - Vv (PENDENTE)" at bounding box center [527, 224] width 1055 height 29
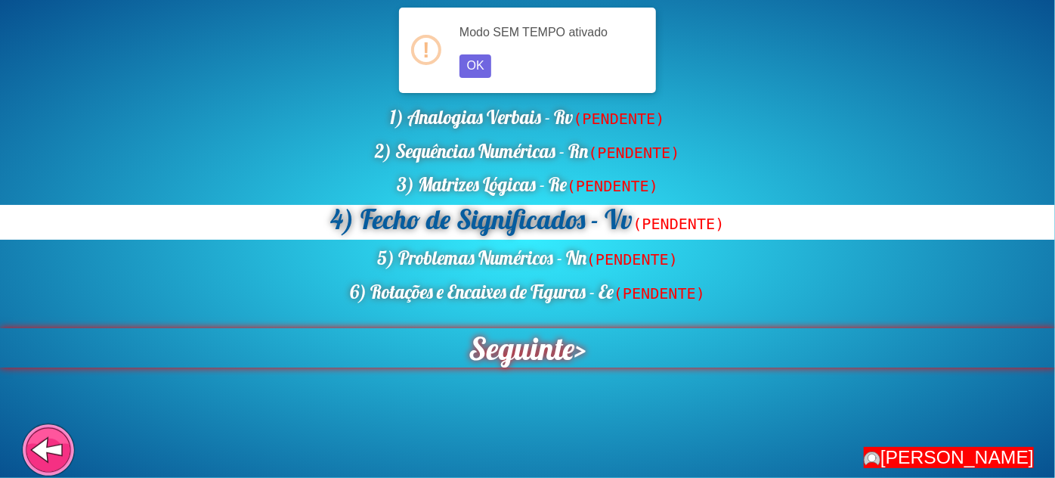
click at [514, 334] on span "Seguinte" at bounding box center [521, 347] width 106 height 39
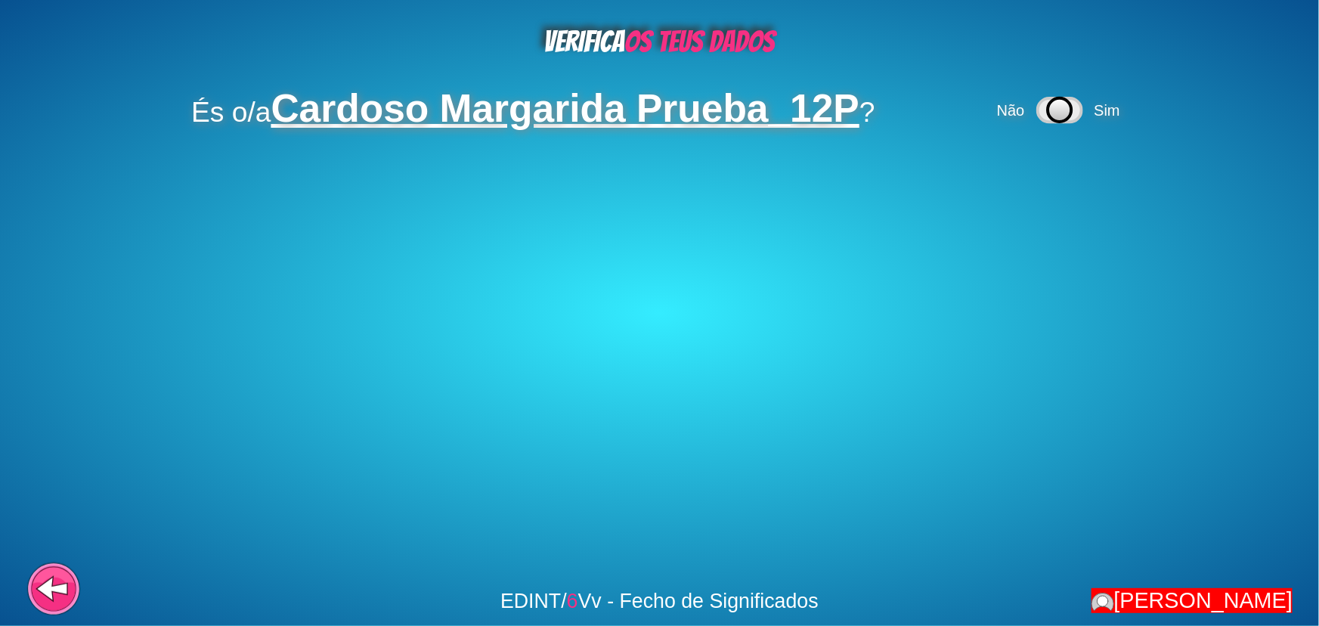
click at [1054, 121] on div "Não Sim" at bounding box center [1061, 110] width 134 height 38
click at [1054, 116] on span "Sim" at bounding box center [1106, 110] width 26 height 17
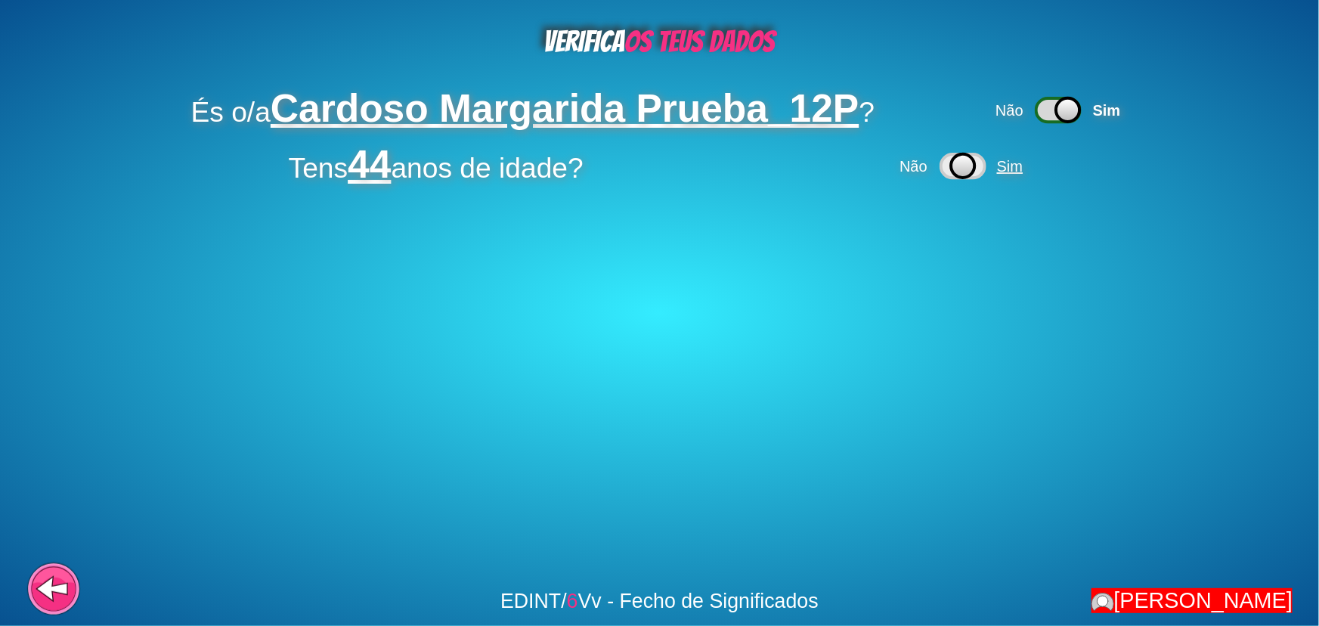
click at [1022, 165] on span "Sim" at bounding box center [1010, 166] width 26 height 17
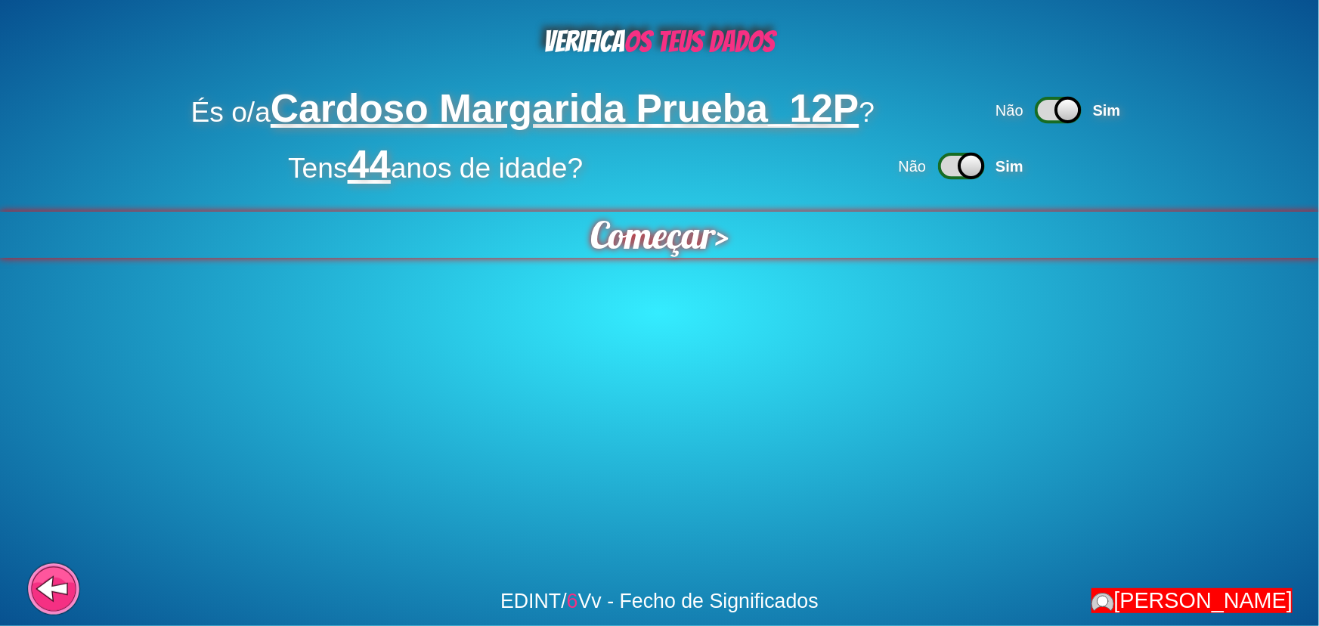
click at [610, 236] on span "Começar" at bounding box center [652, 234] width 127 height 47
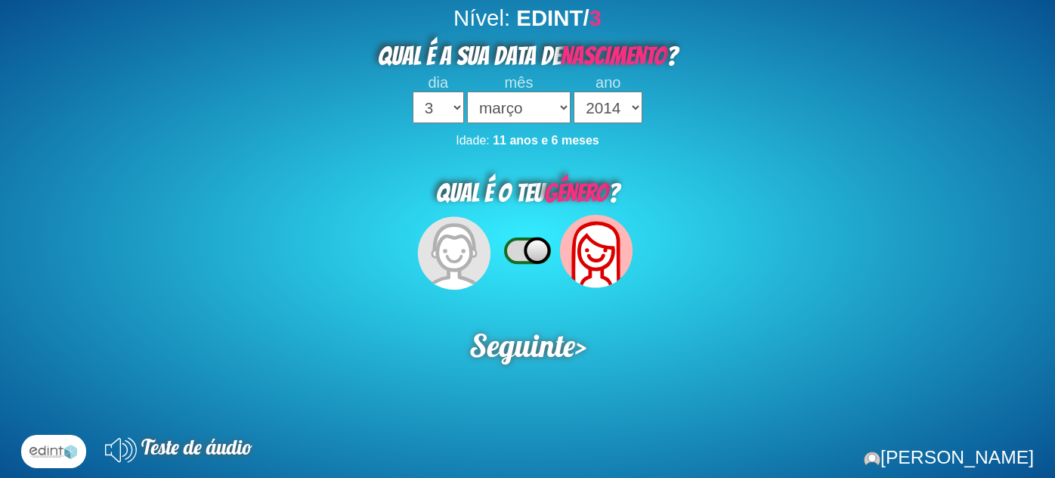
select select "3"
select select "03"
select select "2014"
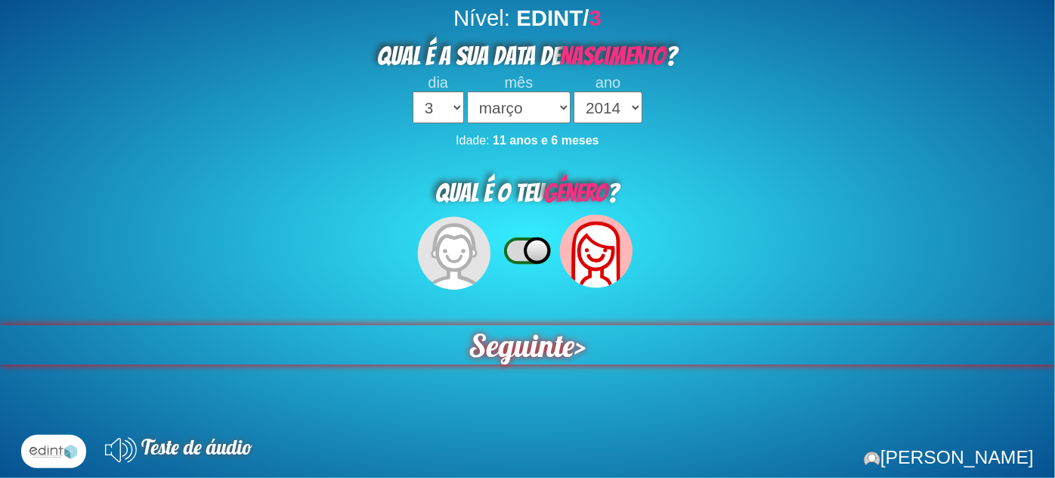
click at [546, 338] on span "Seguinte" at bounding box center [521, 343] width 107 height 39
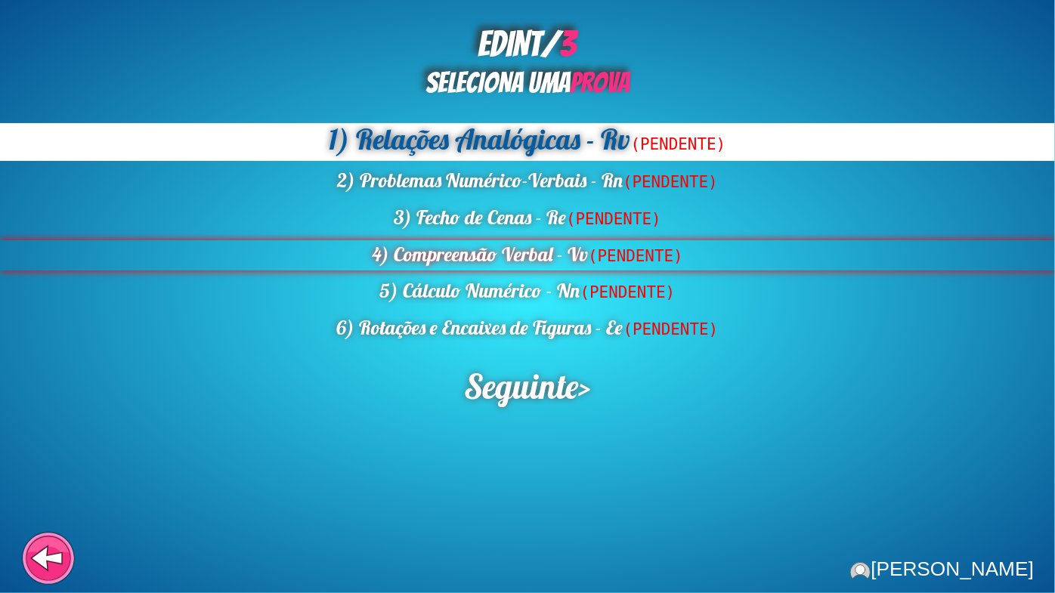
click at [439, 258] on div "4) Compreensão Verbal - Vv (PENDENTE)" at bounding box center [527, 255] width 1055 height 31
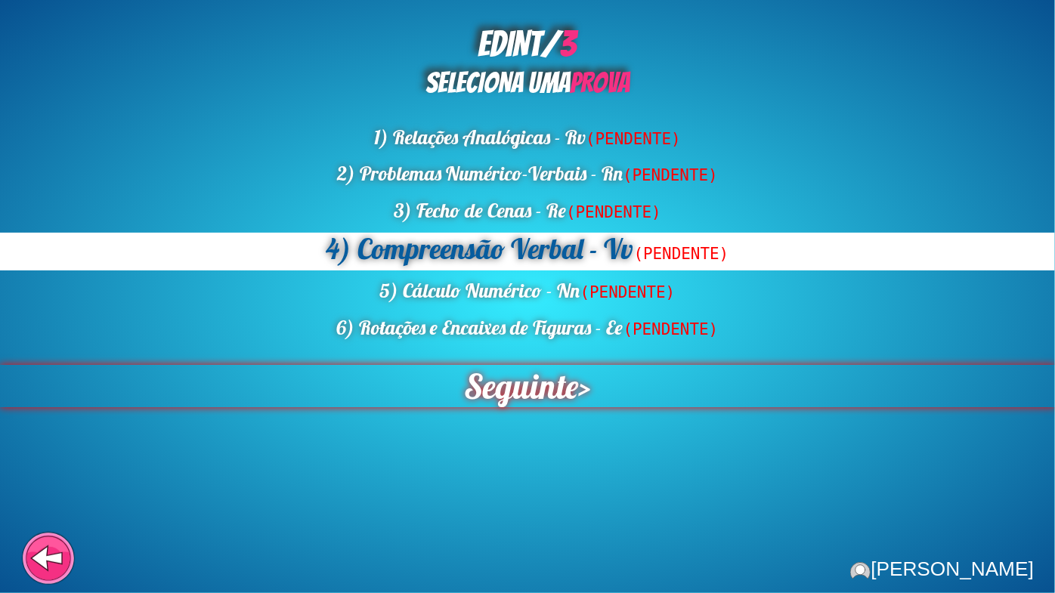
click at [522, 396] on span "Seguinte" at bounding box center [521, 386] width 125 height 46
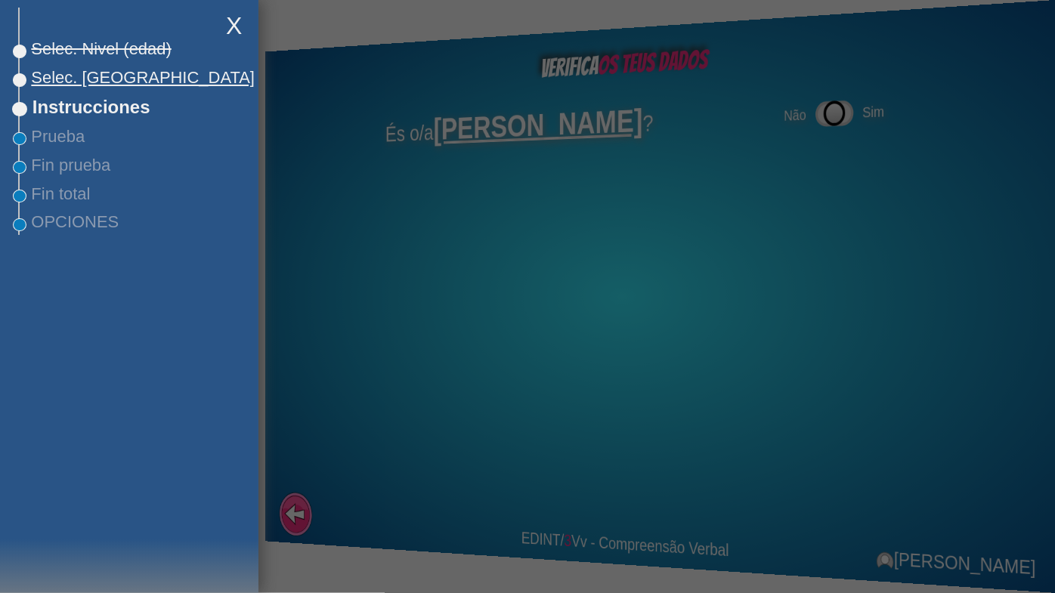
click at [77, 85] on span "Selec. [GEOGRAPHIC_DATA]" at bounding box center [137, 78] width 235 height 20
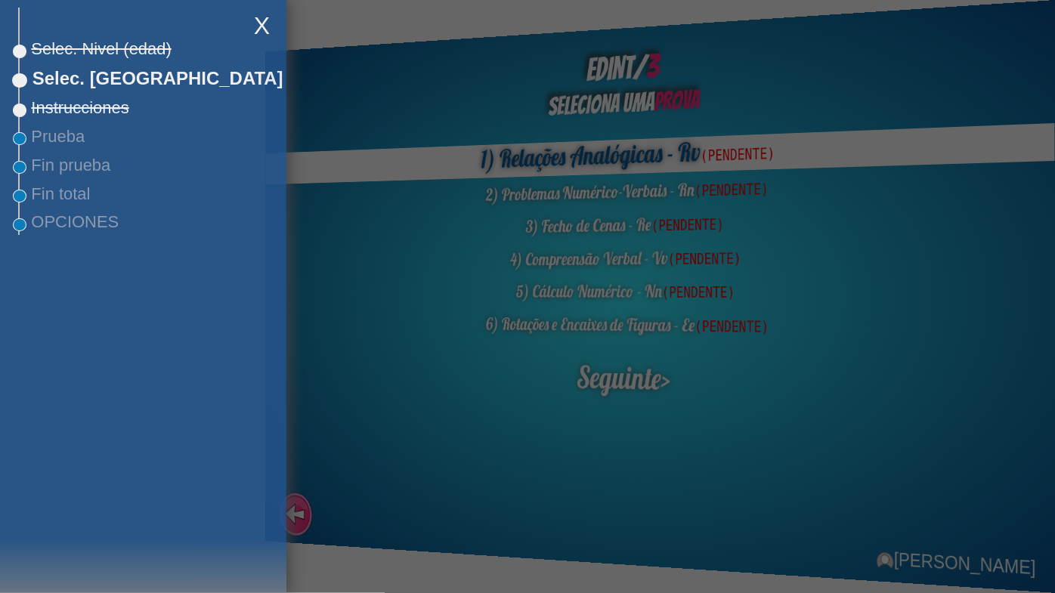
click at [381, 299] on div at bounding box center [527, 296] width 1055 height 593
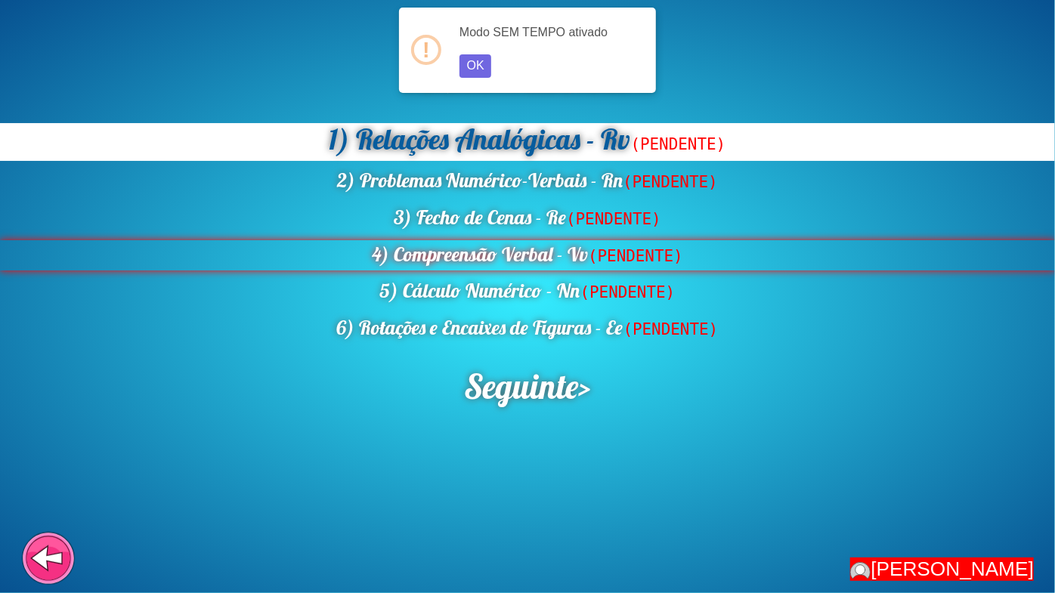
click at [421, 254] on div "4) Compreensão Verbal - Vv (PENDENTE)" at bounding box center [527, 255] width 1055 height 31
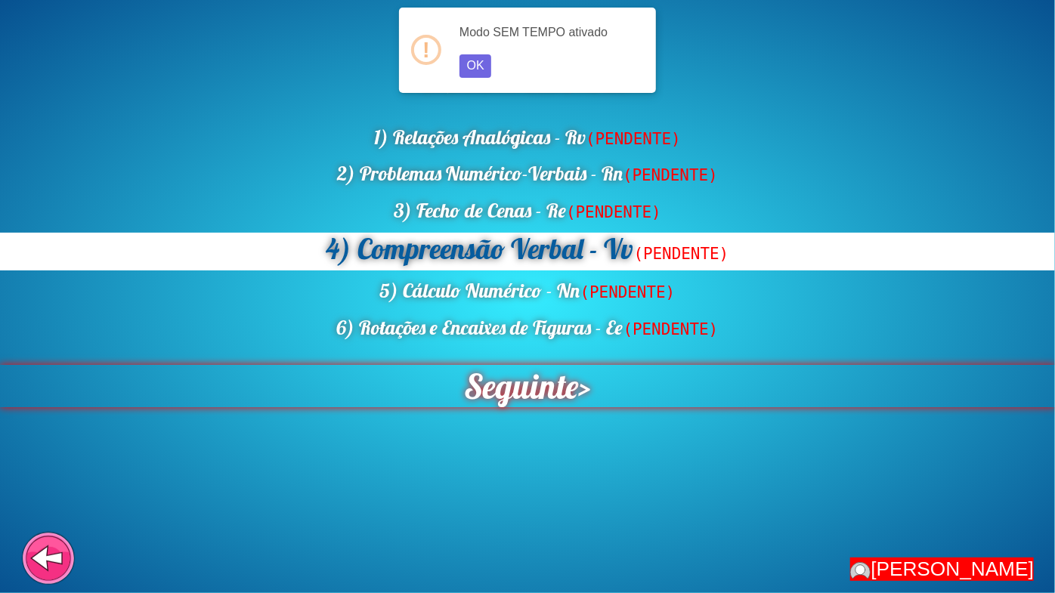
click at [520, 383] on span "Seguinte" at bounding box center [521, 386] width 114 height 42
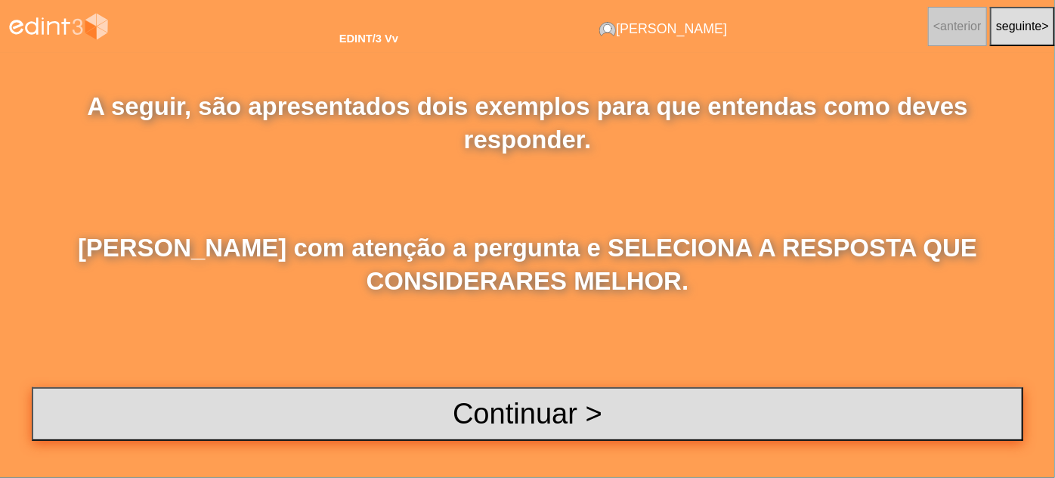
click at [533, 408] on button "Continuar >" at bounding box center [527, 414] width 991 height 54
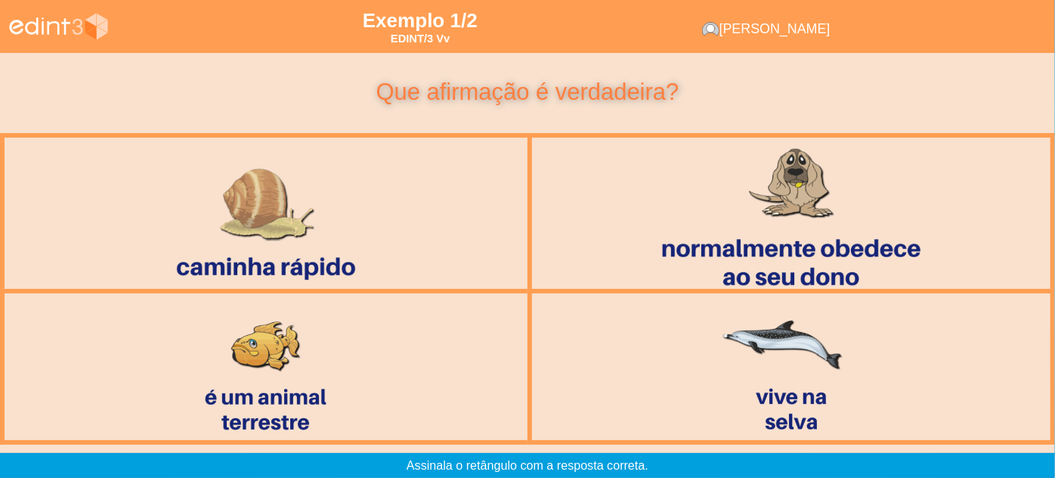
click at [711, 258] on div at bounding box center [790, 213] width 401 height 166
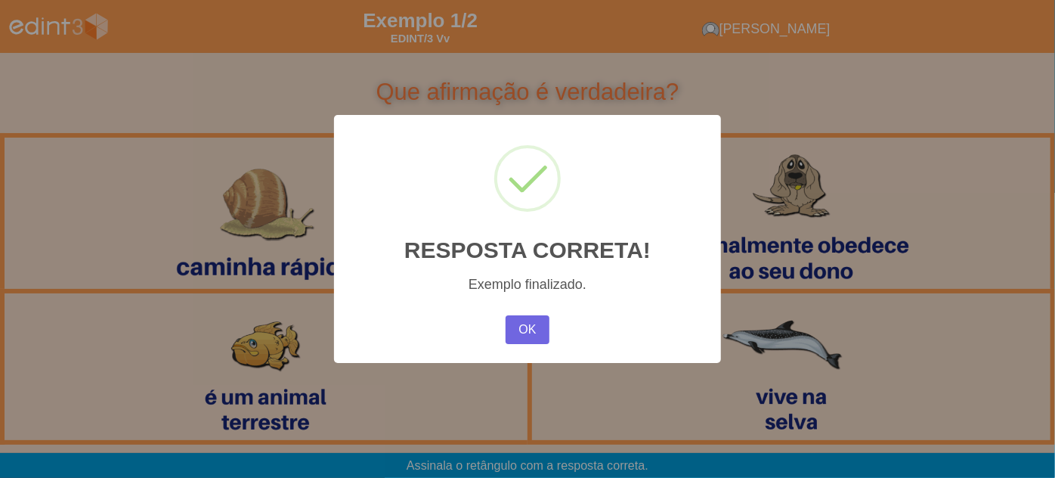
click at [563, 285] on div "Exemplo finalizado." at bounding box center [527, 285] width 343 height 16
click at [538, 315] on button "OK" at bounding box center [527, 329] width 44 height 29
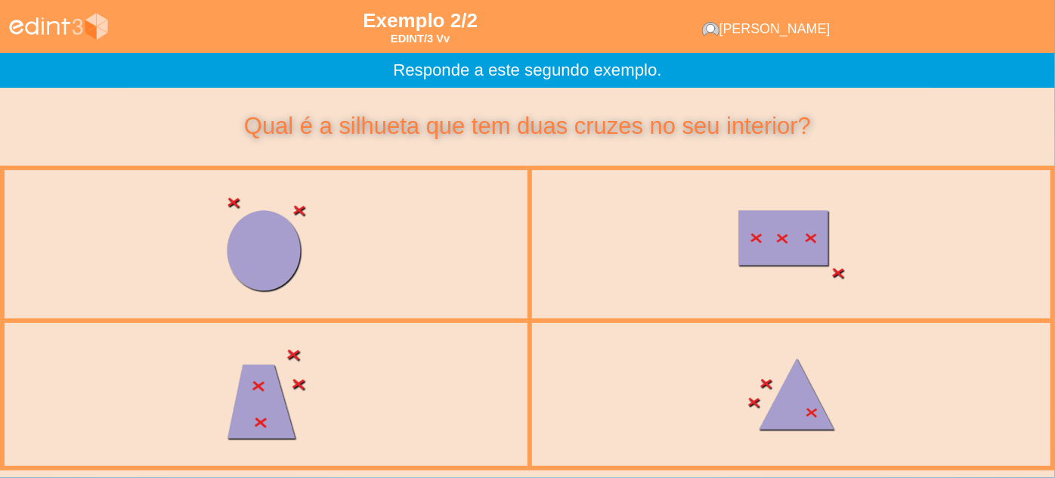
click at [354, 388] on div at bounding box center [266, 394] width 374 height 158
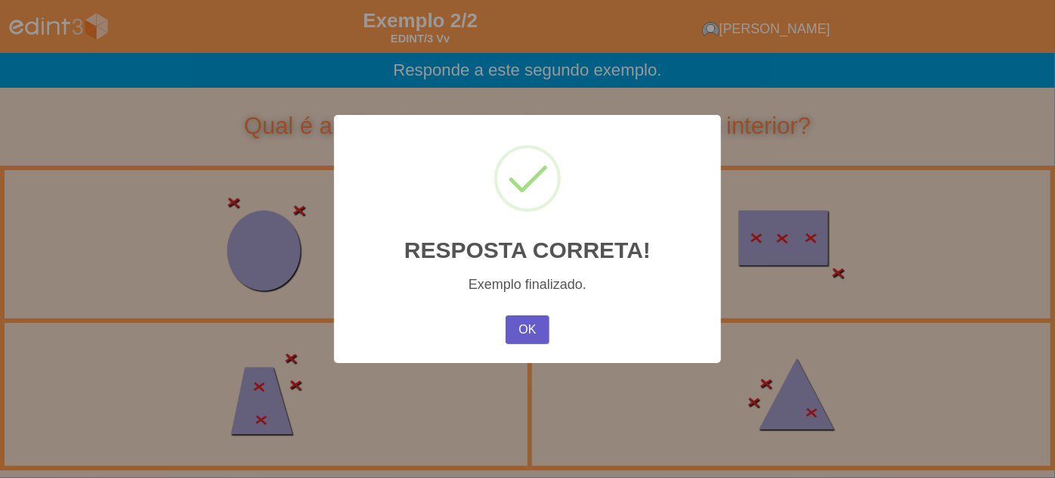
click at [519, 338] on button "OK" at bounding box center [527, 329] width 44 height 29
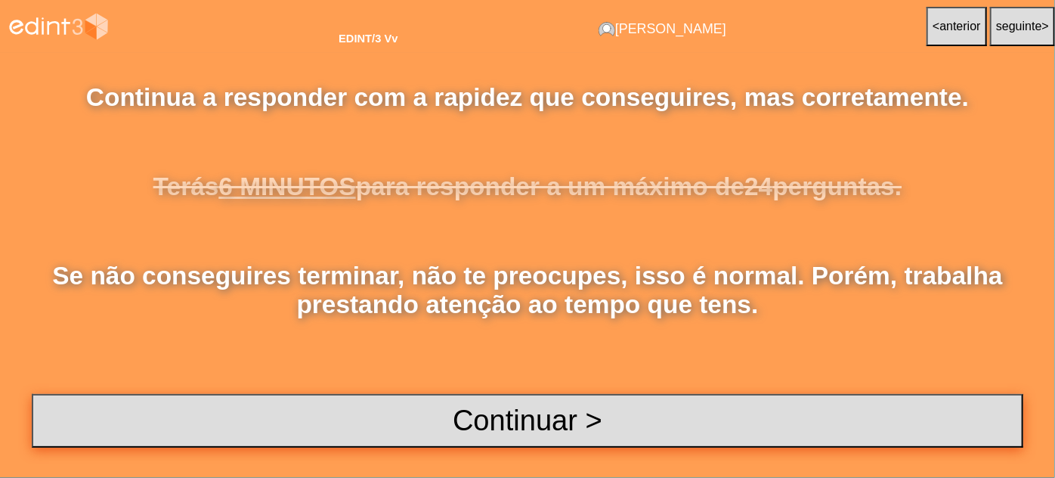
click at [527, 408] on button "Continuar >" at bounding box center [527, 421] width 991 height 54
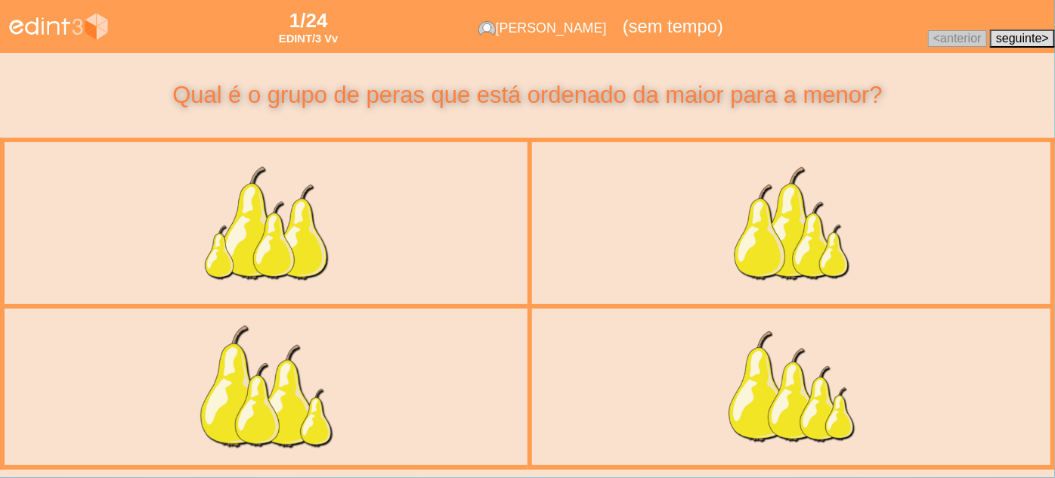
click at [342, 364] on div at bounding box center [265, 386] width 409 height 173
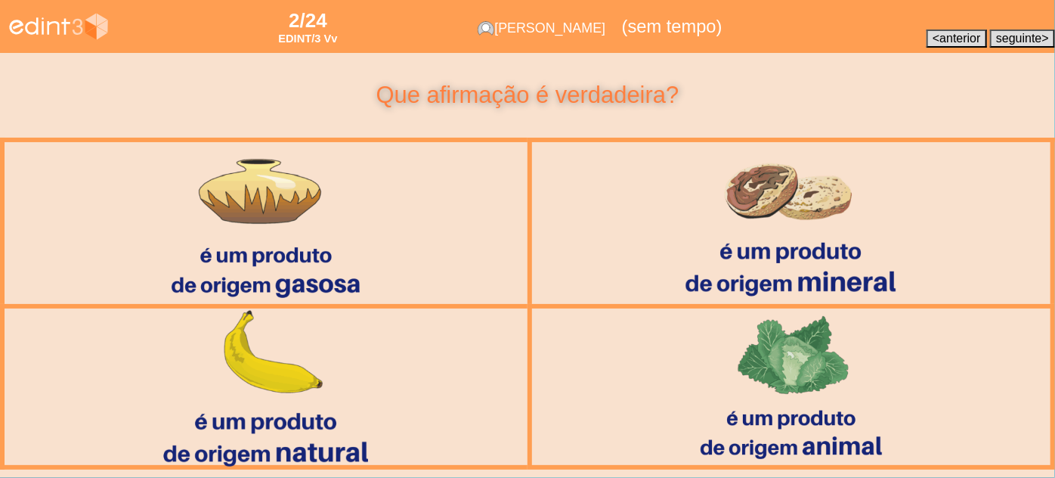
click at [360, 388] on div at bounding box center [266, 386] width 416 height 173
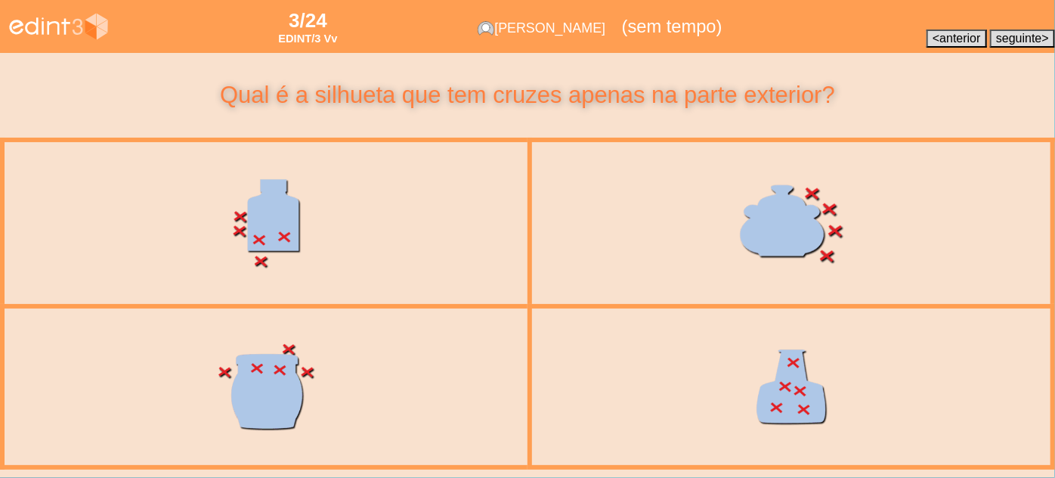
click at [681, 266] on div at bounding box center [791, 222] width 419 height 177
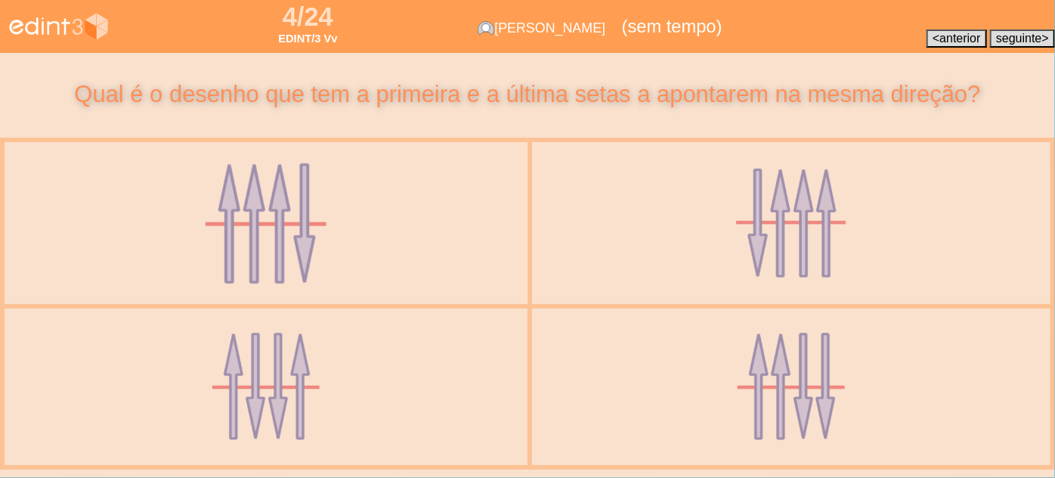
click at [453, 252] on div at bounding box center [266, 222] width 419 height 177
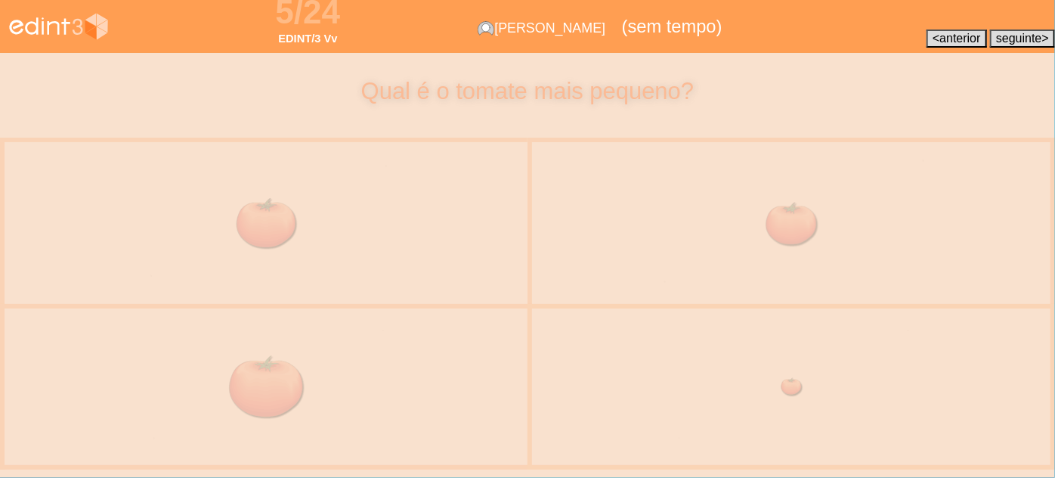
click at [725, 247] on div at bounding box center [791, 222] width 419 height 177
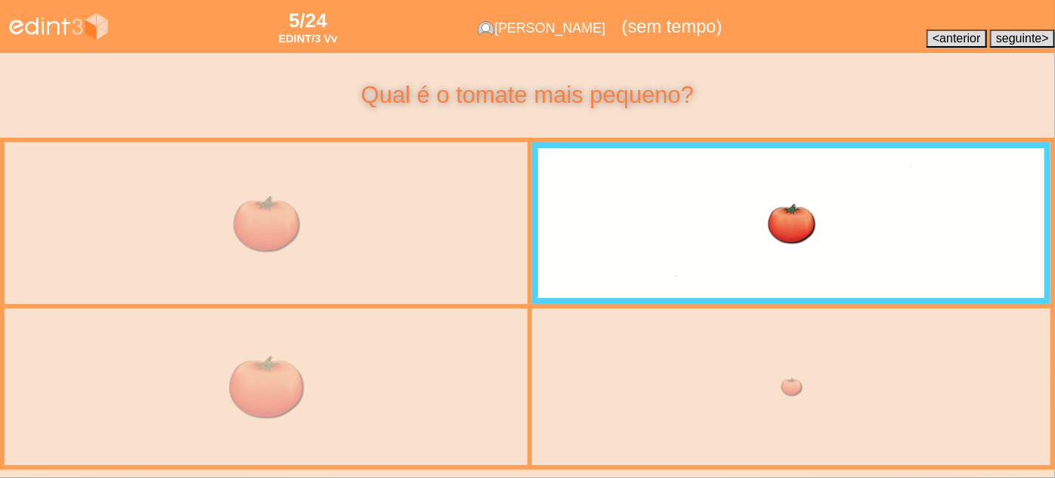
click at [449, 253] on div at bounding box center [266, 222] width 419 height 177
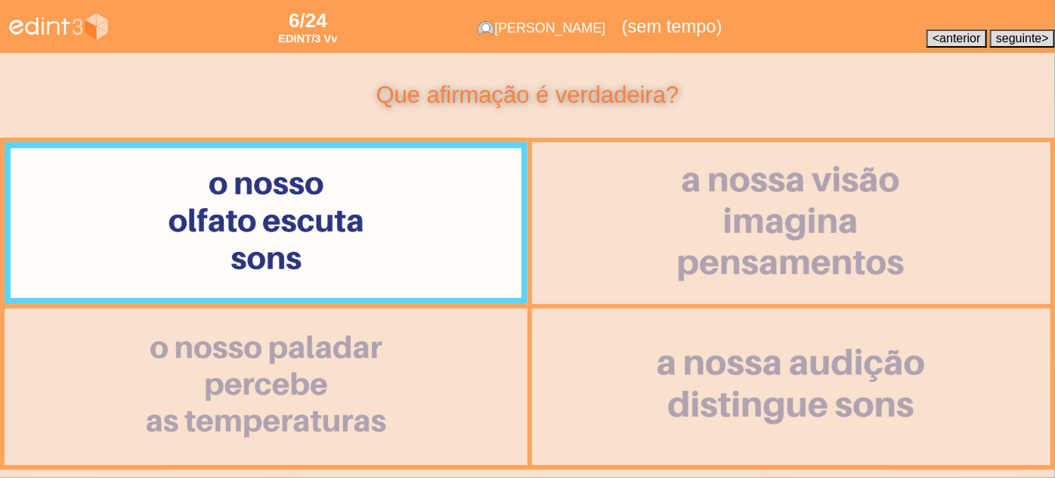
click at [672, 251] on div at bounding box center [791, 222] width 419 height 177
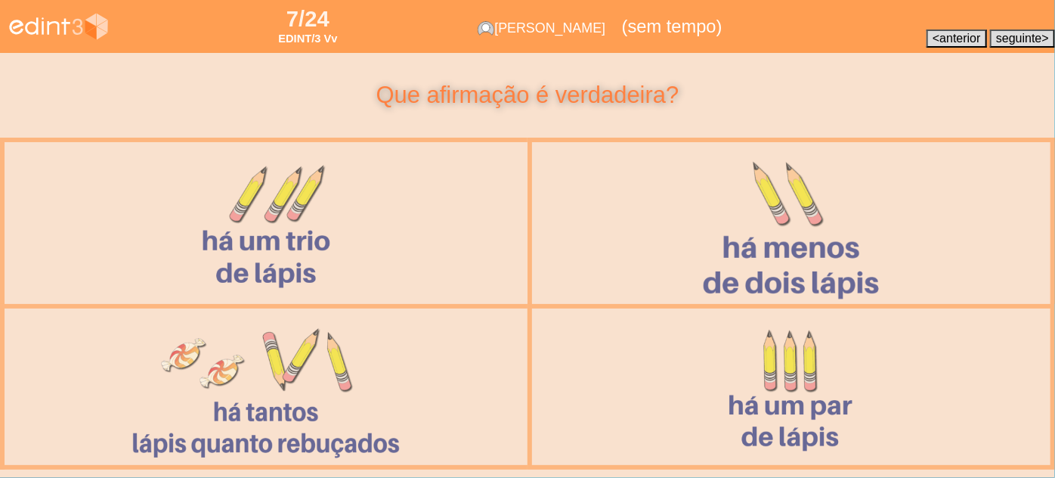
click at [672, 251] on div at bounding box center [791, 222] width 419 height 177
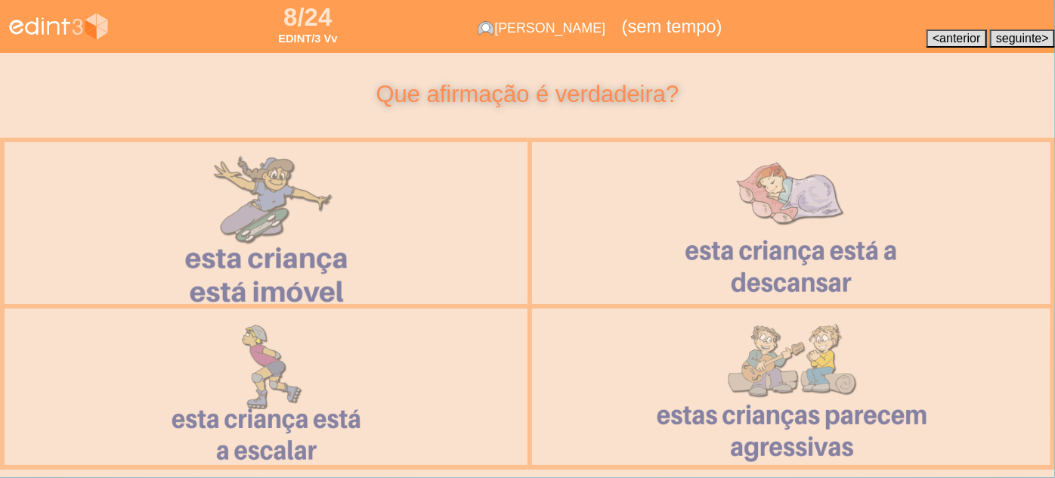
click at [446, 283] on div at bounding box center [266, 222] width 434 height 177
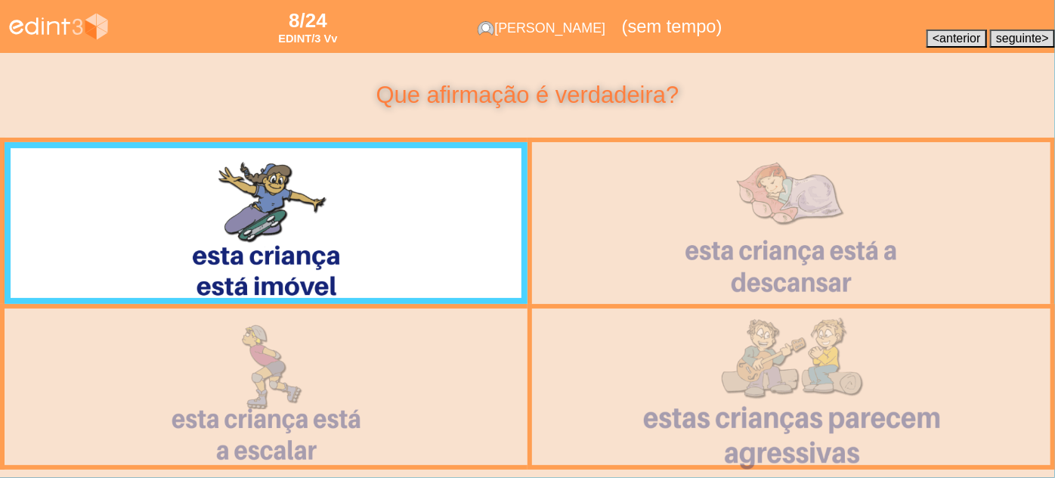
click at [637, 373] on div at bounding box center [791, 385] width 413 height 175
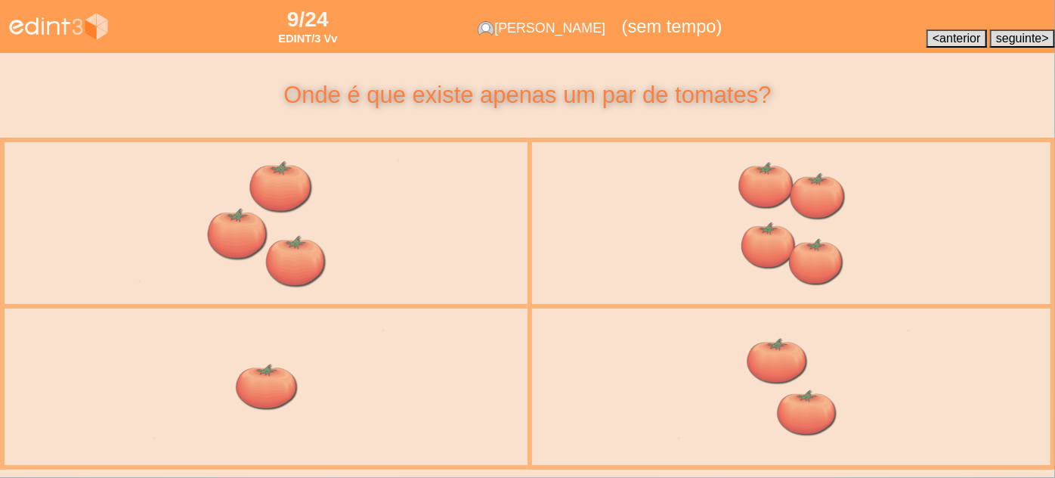
click at [405, 277] on div at bounding box center [266, 222] width 419 height 177
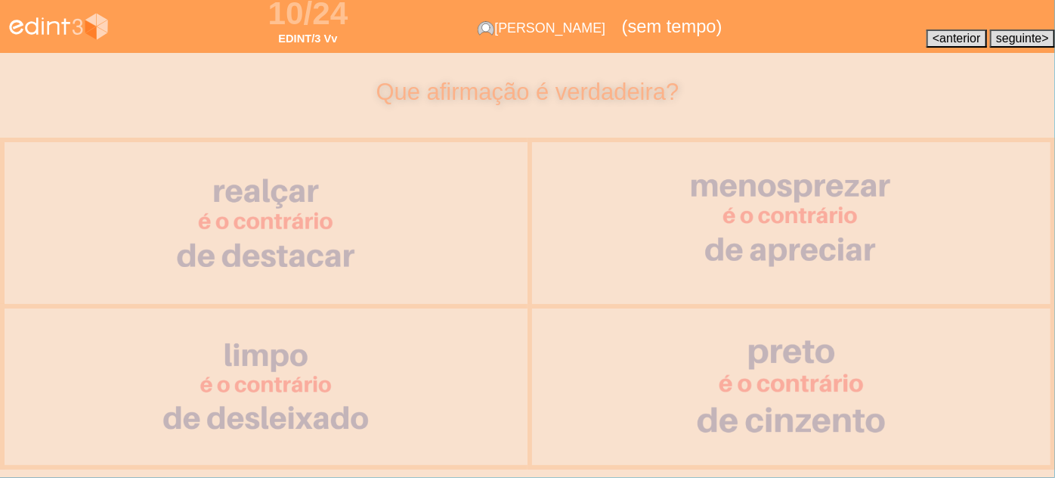
click at [657, 373] on div at bounding box center [790, 386] width 409 height 173
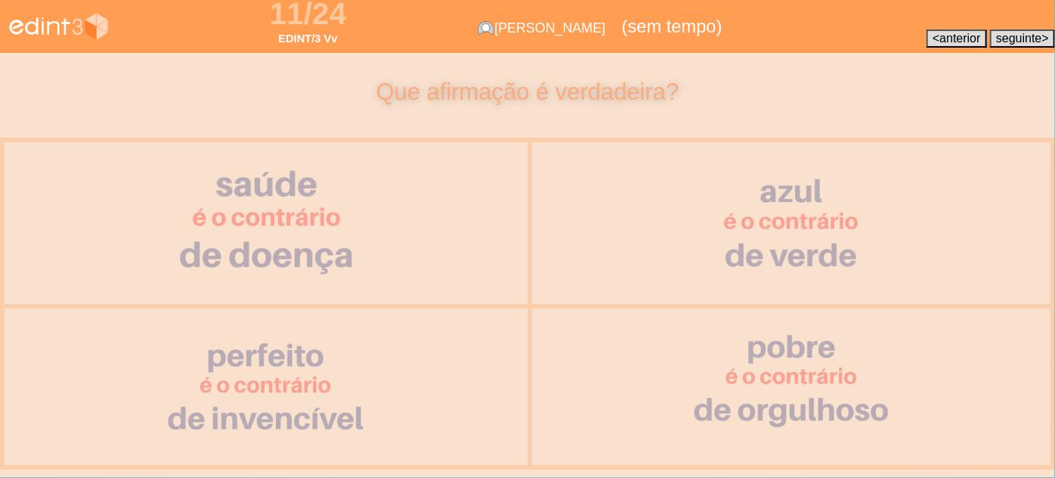
click at [415, 246] on div at bounding box center [266, 223] width 419 height 178
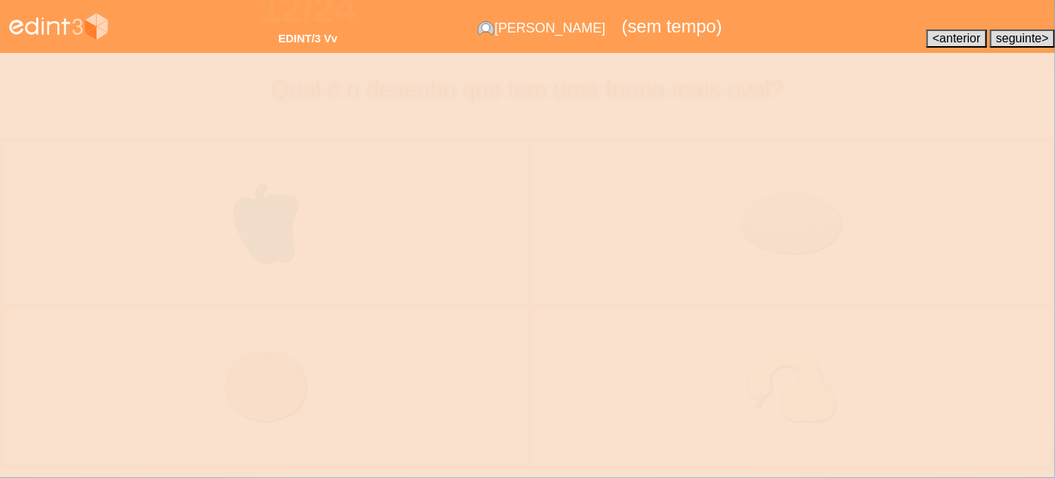
click at [678, 407] on div at bounding box center [790, 386] width 409 height 173
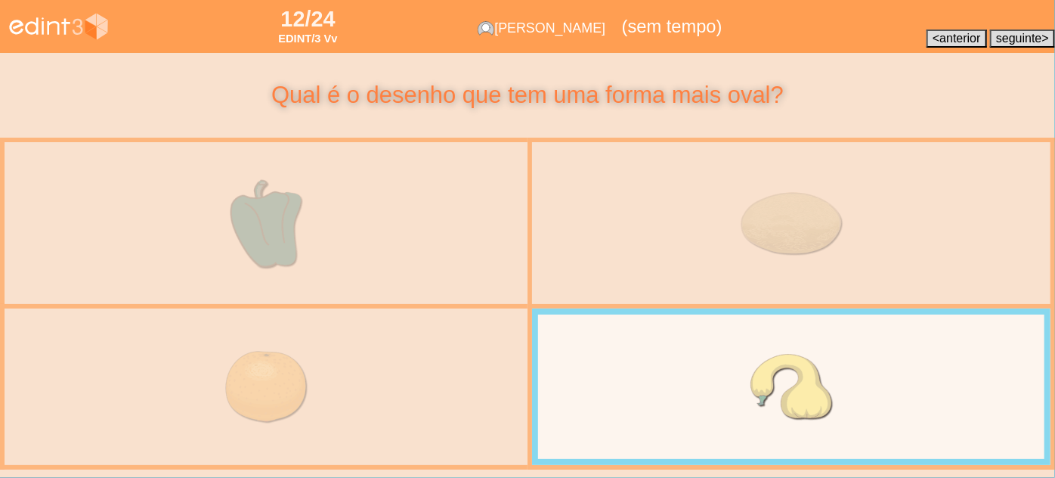
click at [423, 238] on div at bounding box center [266, 222] width 419 height 177
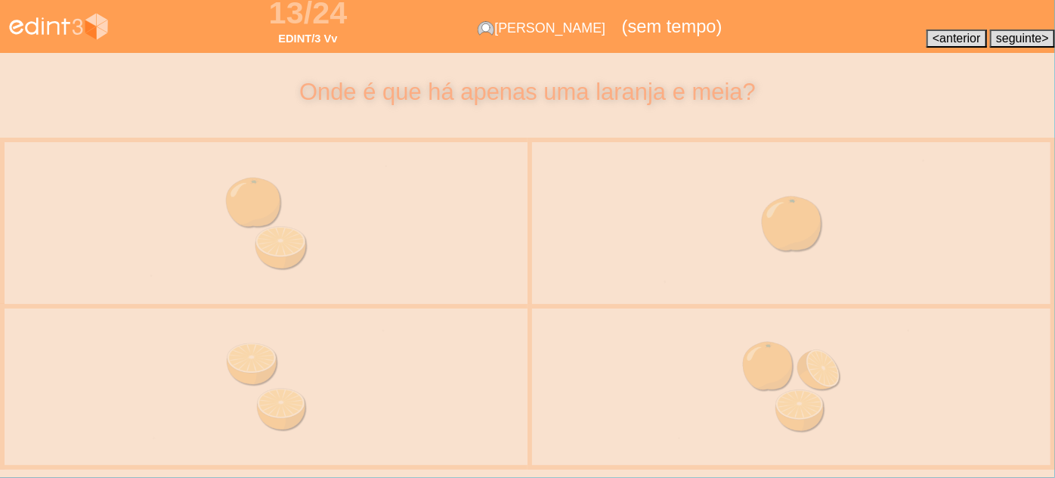
click at [649, 215] on div at bounding box center [791, 222] width 419 height 177
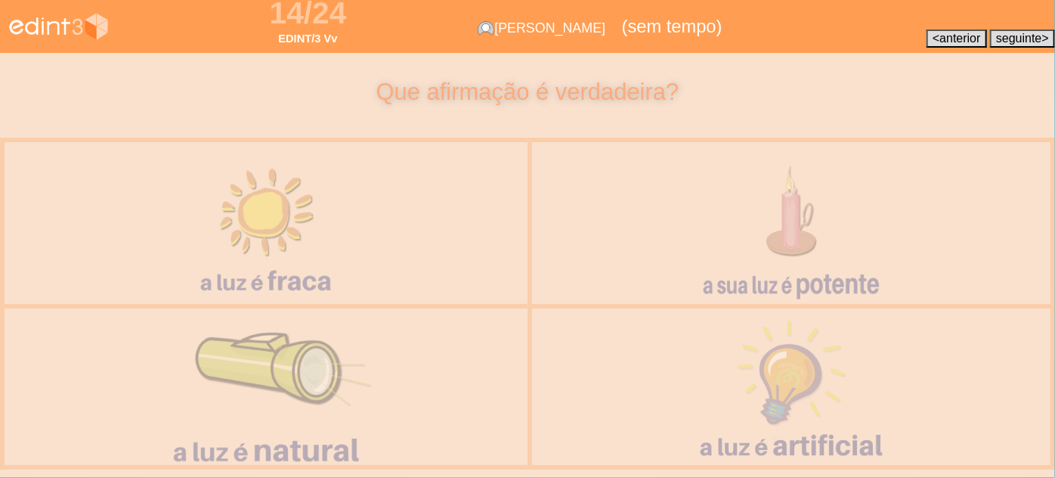
click at [398, 316] on div at bounding box center [266, 386] width 434 height 172
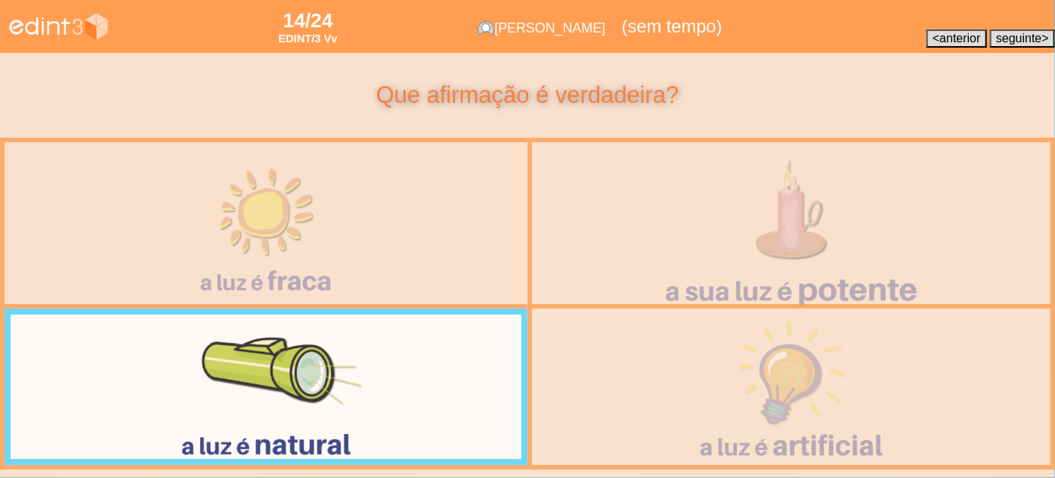
click at [612, 301] on div at bounding box center [791, 223] width 447 height 178
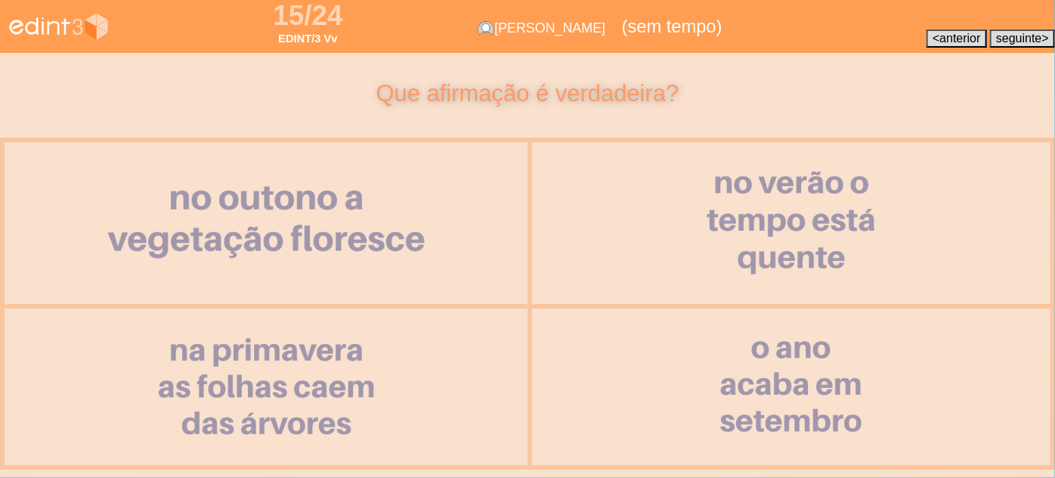
click at [319, 218] on div at bounding box center [266, 223] width 419 height 178
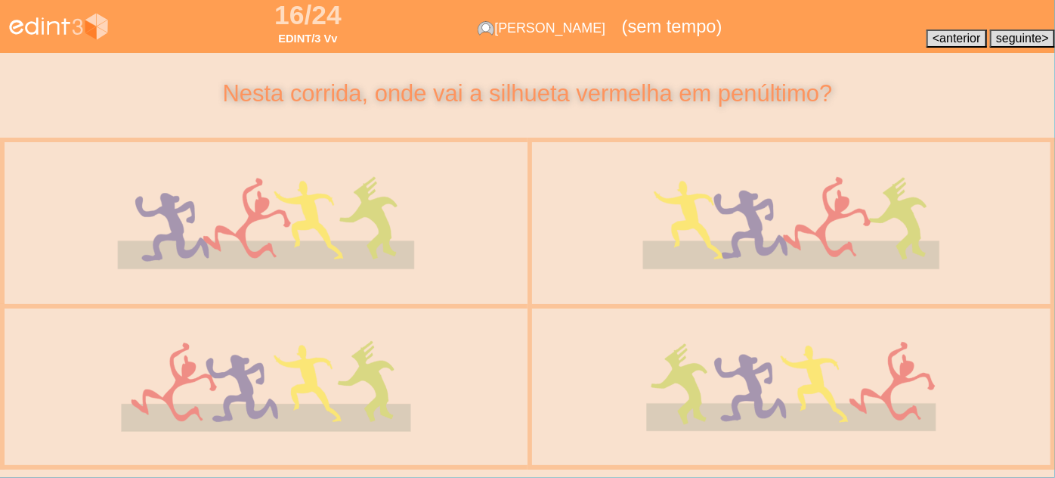
click at [407, 221] on div at bounding box center [266, 223] width 381 height 161
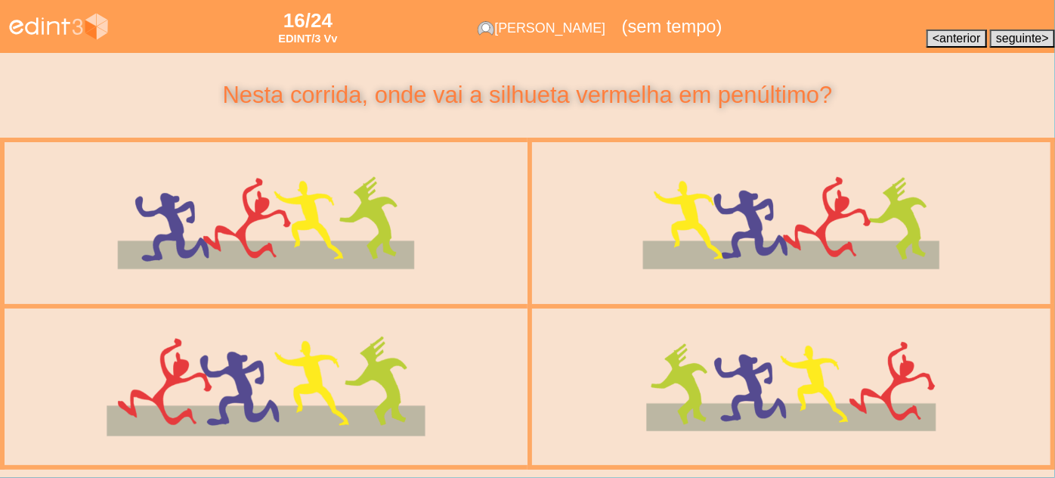
click at [244, 332] on div at bounding box center [265, 386] width 409 height 173
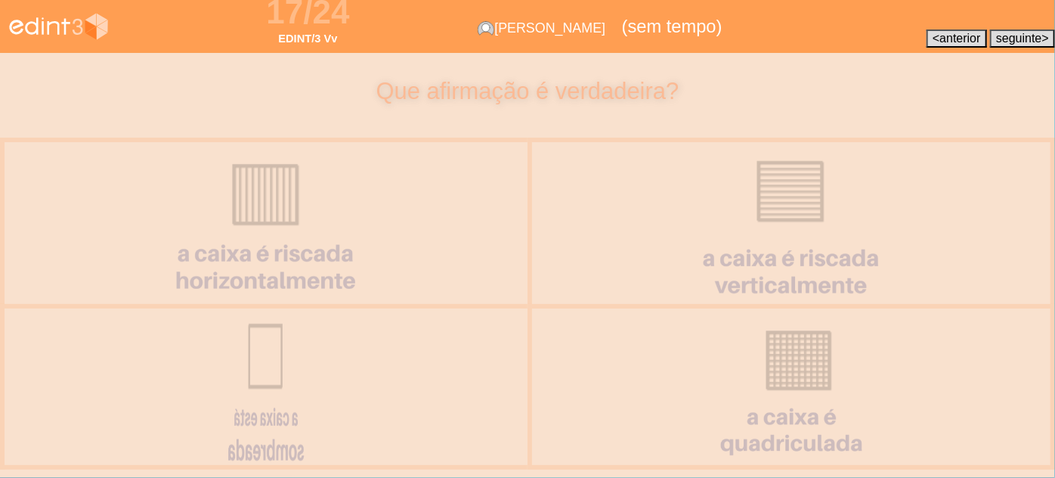
drag, startPoint x: 411, startPoint y: 328, endPoint x: 467, endPoint y: 311, distance: 58.3
click at [365, 324] on div at bounding box center [266, 386] width 198 height 172
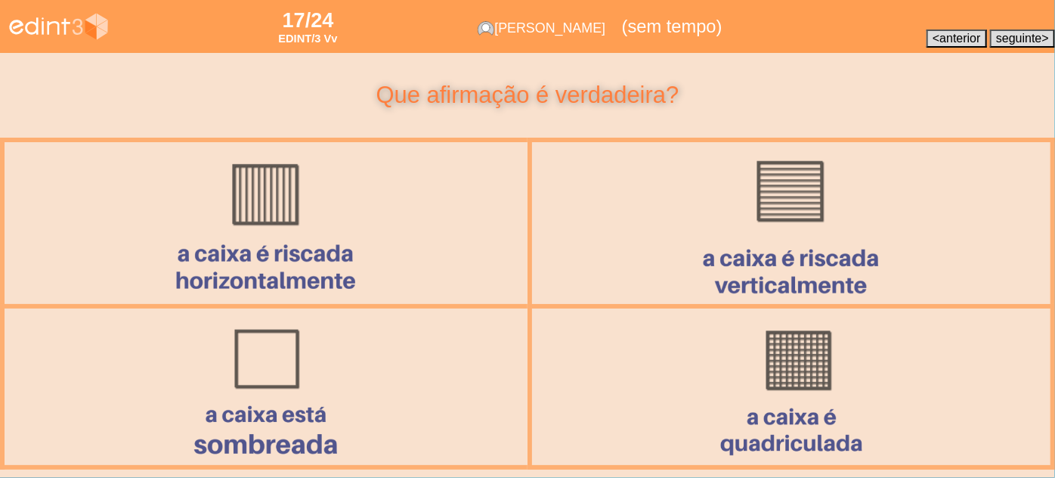
click at [530, 314] on div at bounding box center [790, 386] width 527 height 165
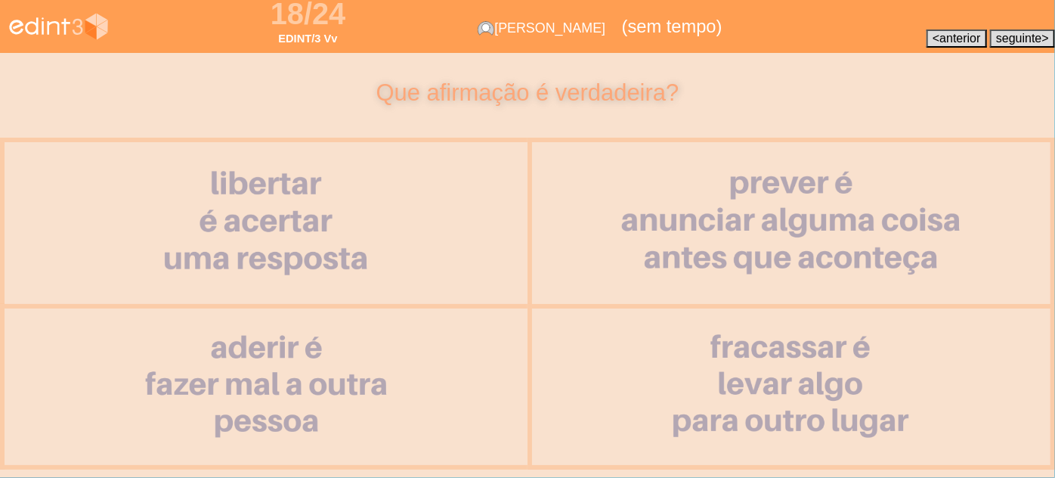
drag, startPoint x: 520, startPoint y: 252, endPoint x: 499, endPoint y: 248, distance: 21.6
click at [519, 252] on div at bounding box center [266, 222] width 523 height 161
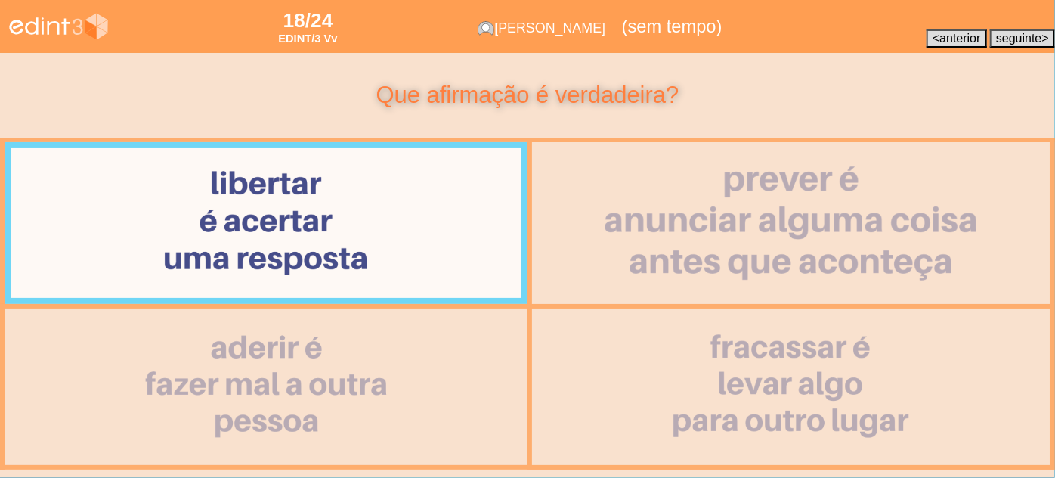
click at [605, 215] on div at bounding box center [791, 222] width 419 height 177
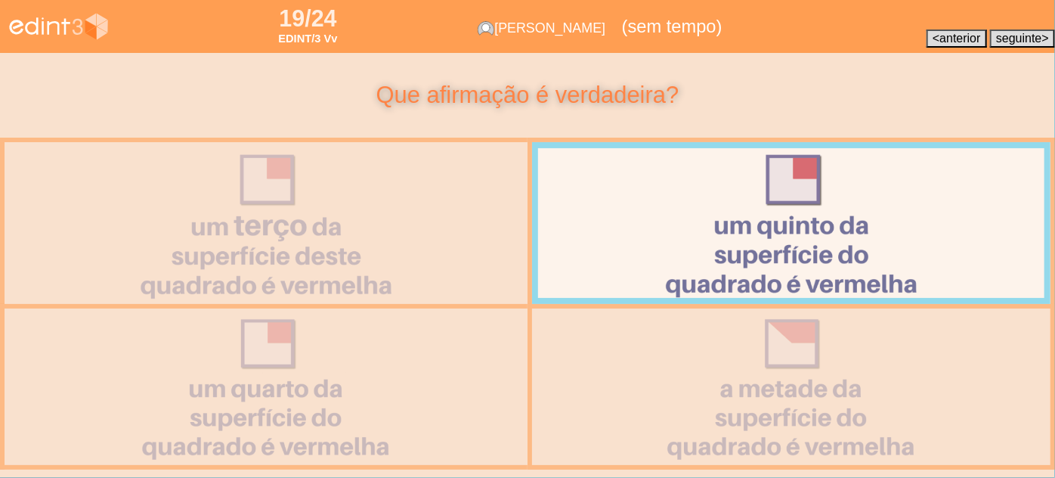
click at [461, 353] on div at bounding box center [266, 386] width 523 height 156
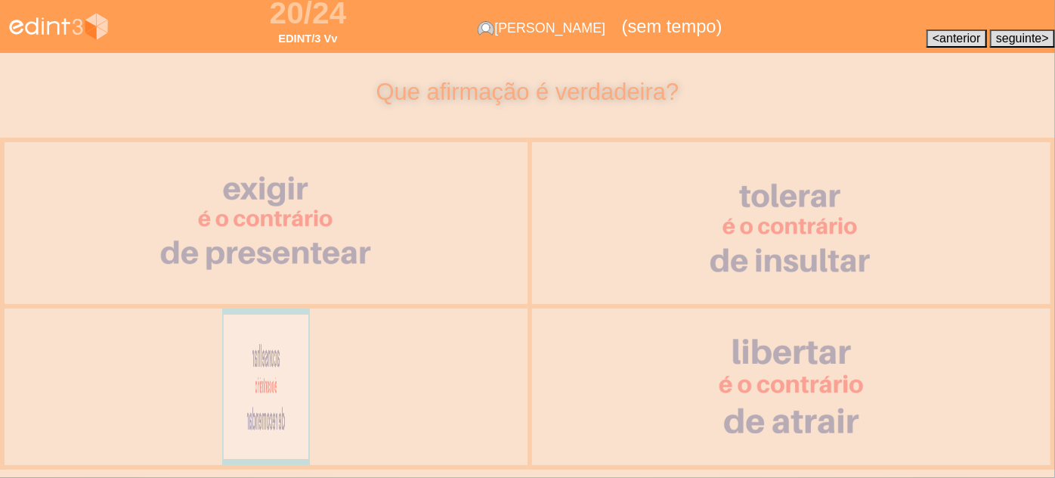
click at [614, 340] on div at bounding box center [790, 386] width 409 height 173
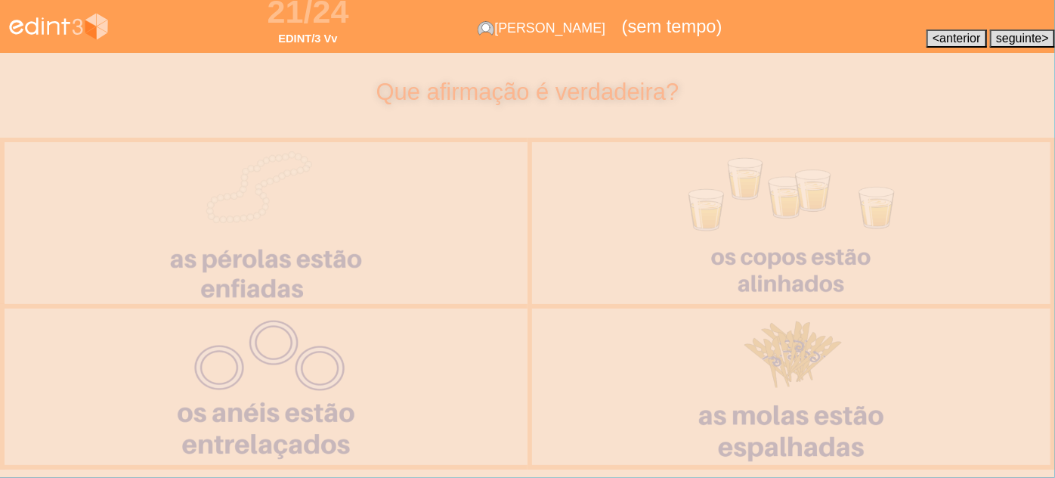
click at [404, 228] on div at bounding box center [266, 222] width 422 height 177
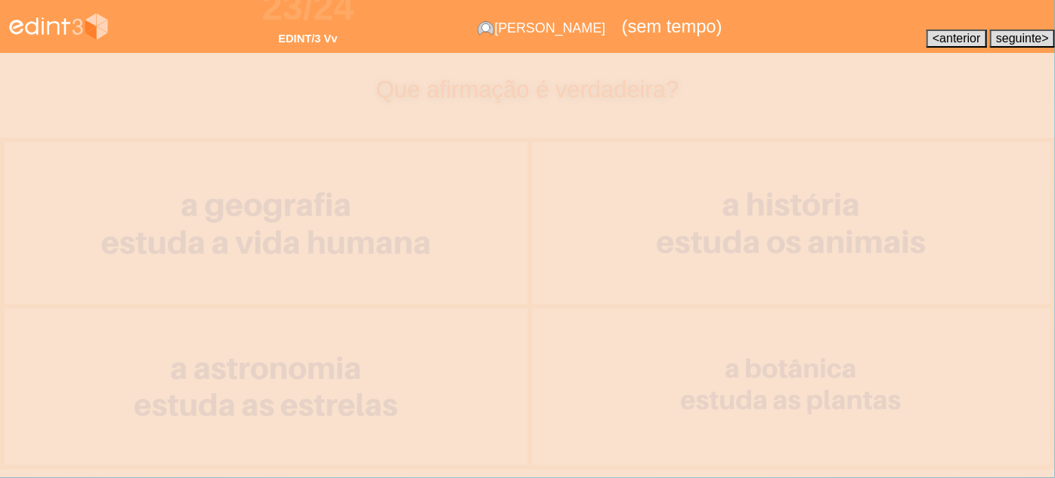
click at [564, 218] on div at bounding box center [791, 222] width 518 height 161
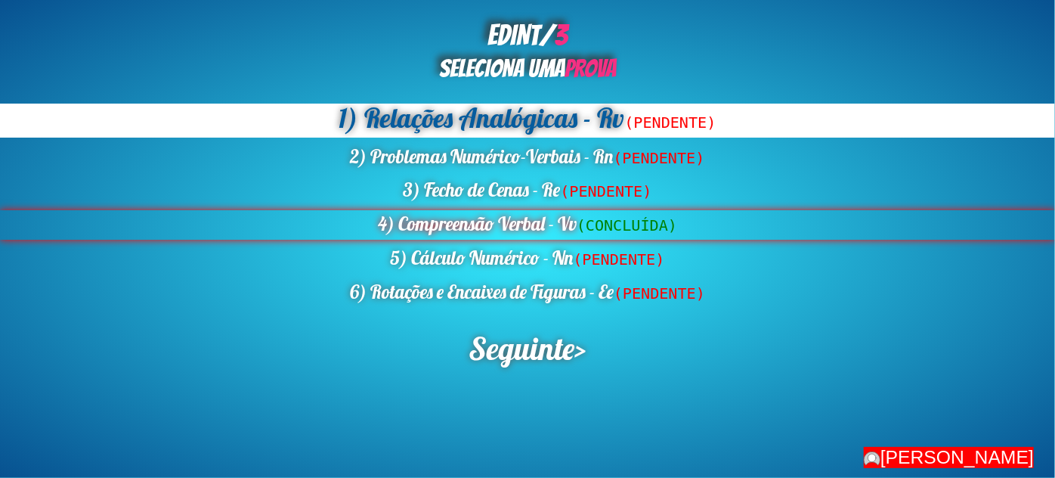
click at [425, 227] on div "4) Compreensão Verbal - Vv (CONCLUÍDA)" at bounding box center [527, 224] width 1055 height 29
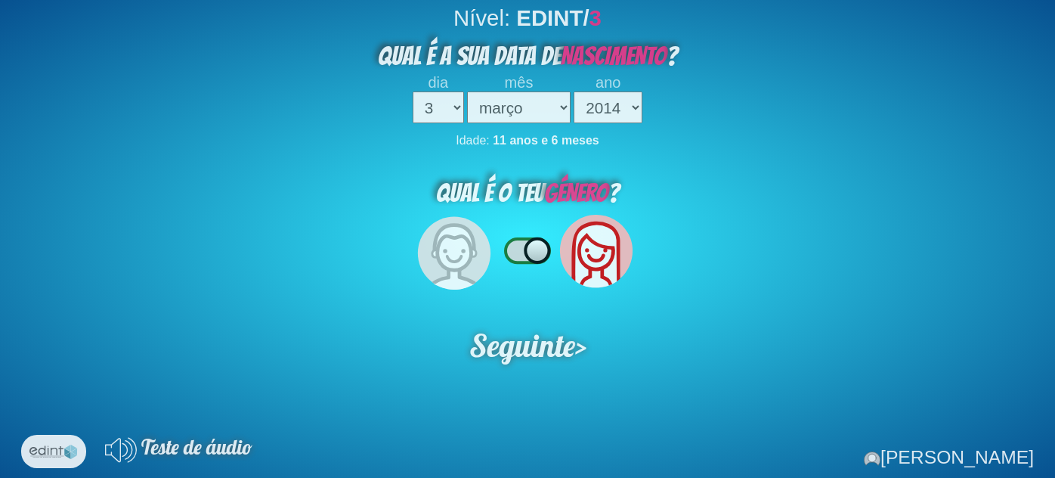
select select "3"
select select "03"
select select "2014"
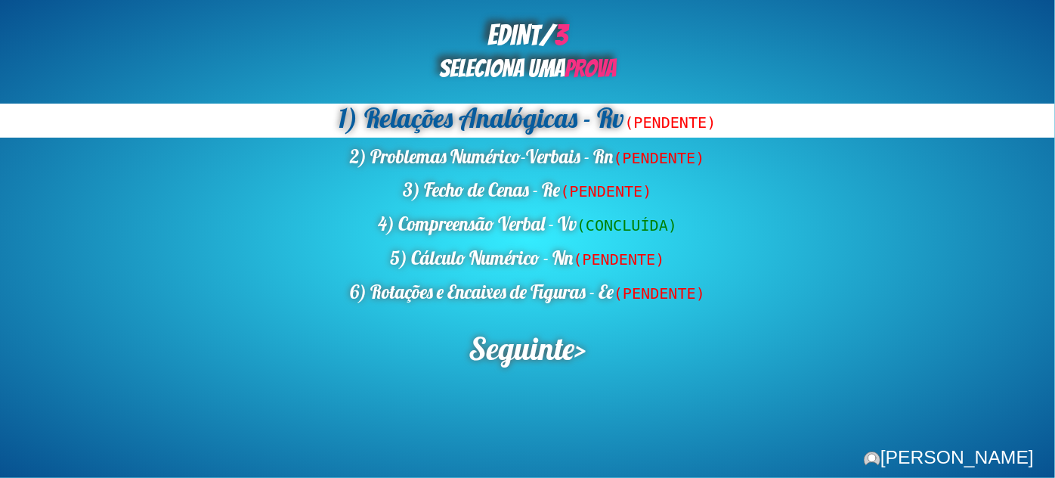
click at [204, 374] on div "EDINT/ 3 SELECIONA UMA PROVA 1) Relações Analógicas - Rv (PENDENTE) 2) Problema…" at bounding box center [527, 239] width 1055 height 478
drag, startPoint x: 212, startPoint y: 331, endPoint x: 212, endPoint y: 414, distance: 83.1
click at [212, 331] on div "Seguinte >" at bounding box center [527, 347] width 1055 height 39
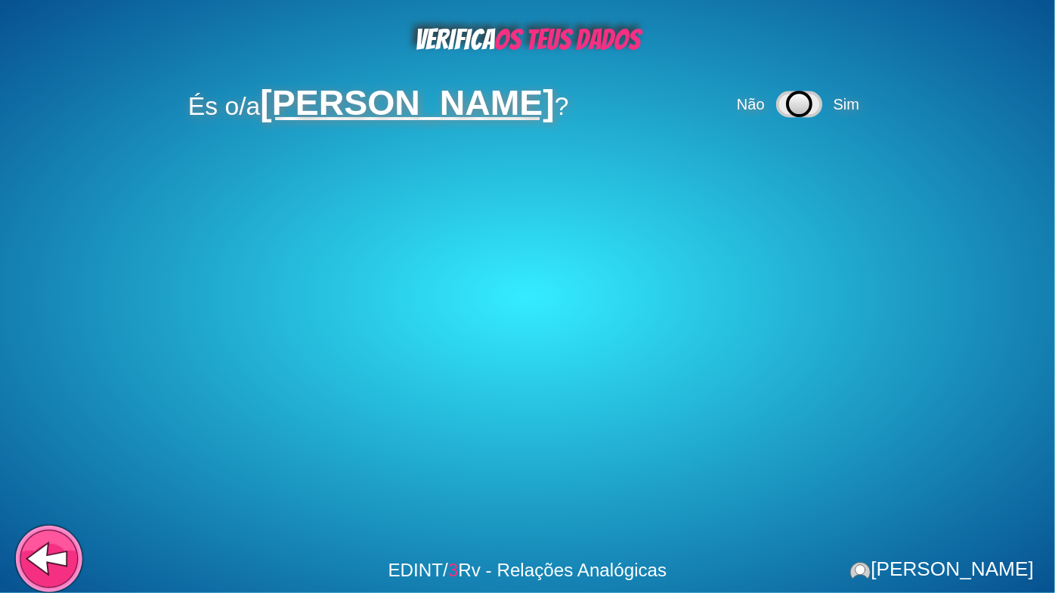
click at [51, 477] on icon at bounding box center [49, 565] width 56 height 43
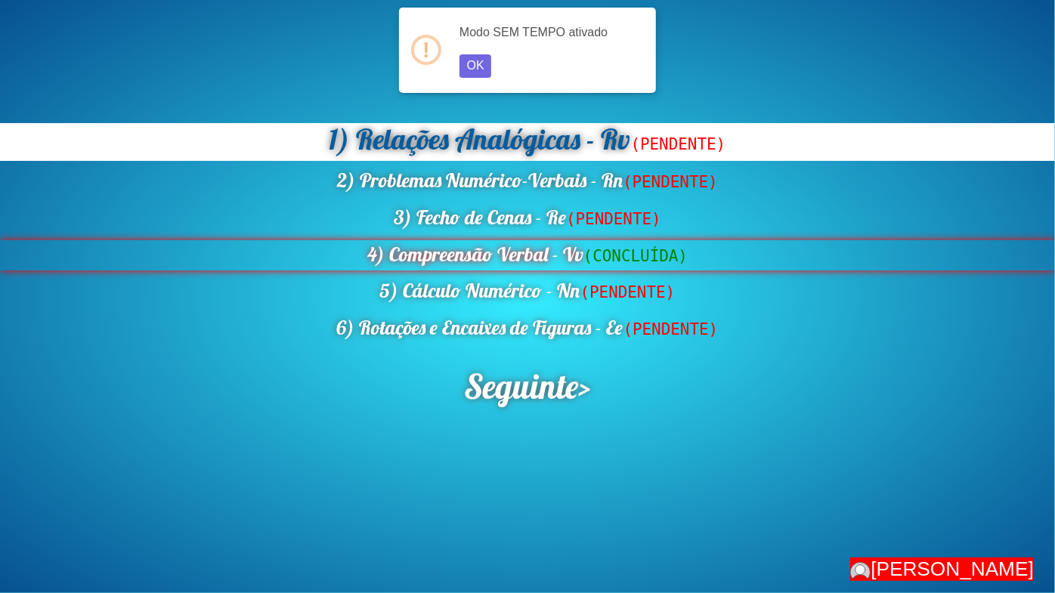
click at [530, 252] on div "4) Compreensão Verbal - Vv (CONCLUÍDA)" at bounding box center [527, 255] width 1055 height 31
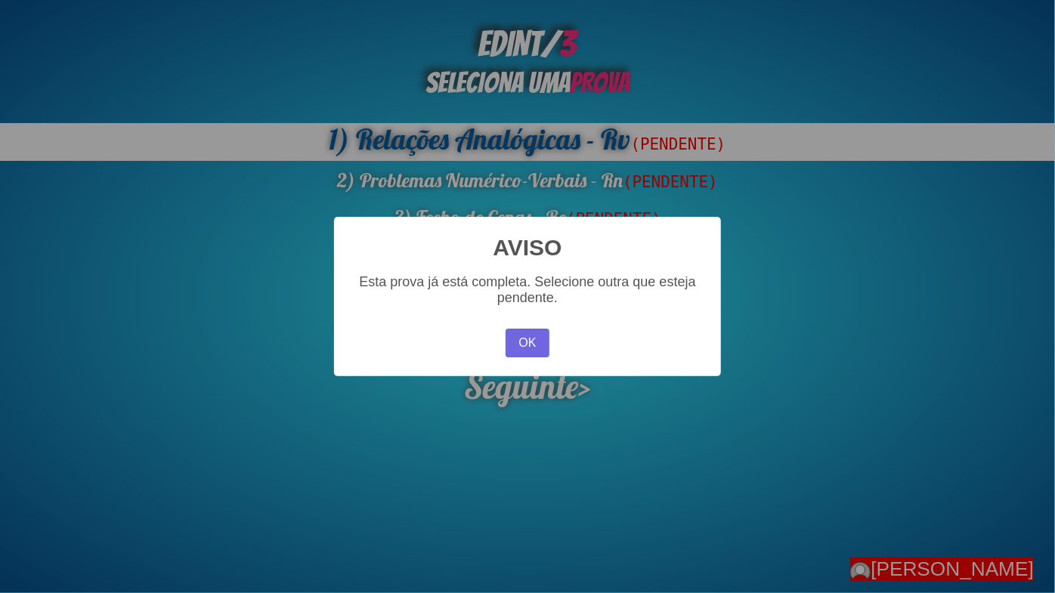
click at [201, 312] on div "× AVISO Esta prova já está completa. Selecione outra que esteja pendente. OK No…" at bounding box center [527, 296] width 1055 height 593
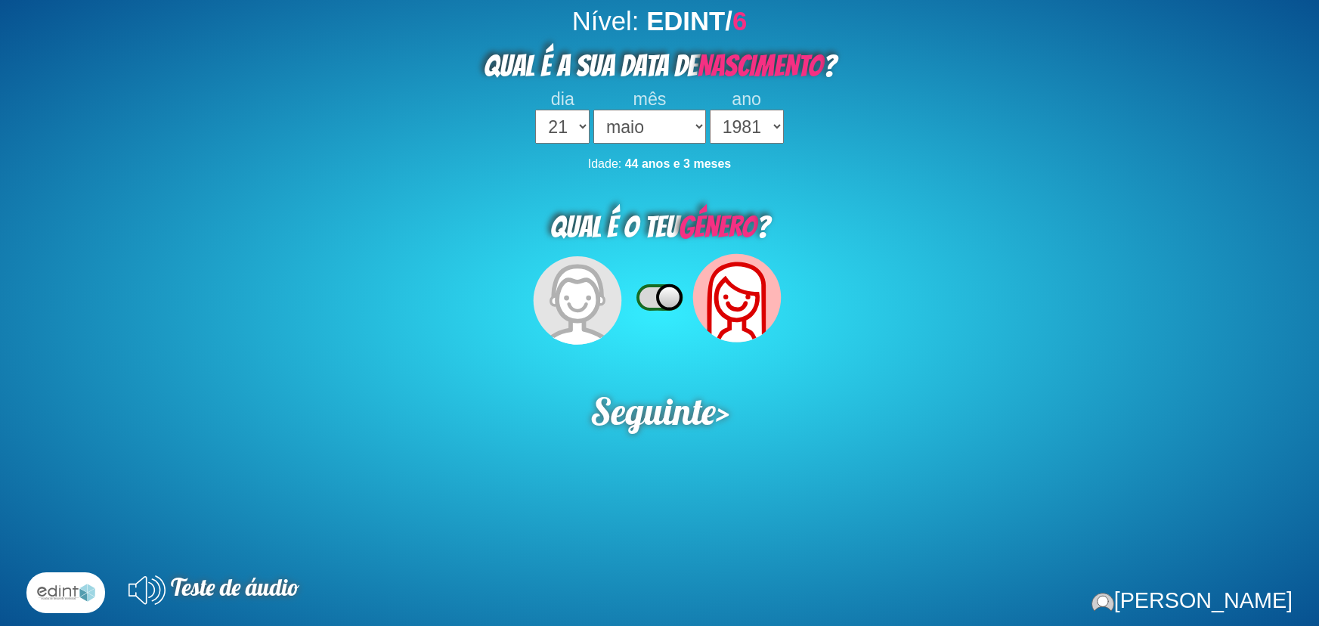
select select "21"
select select "05"
select select "1981"
